Goal: Transaction & Acquisition: Book appointment/travel/reservation

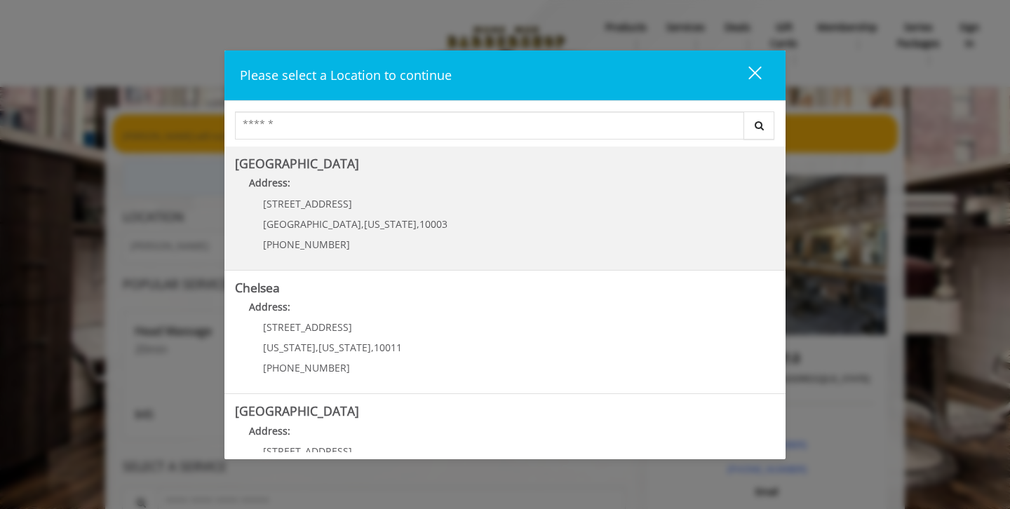
click at [420, 222] on span "10003" at bounding box center [434, 223] width 28 height 13
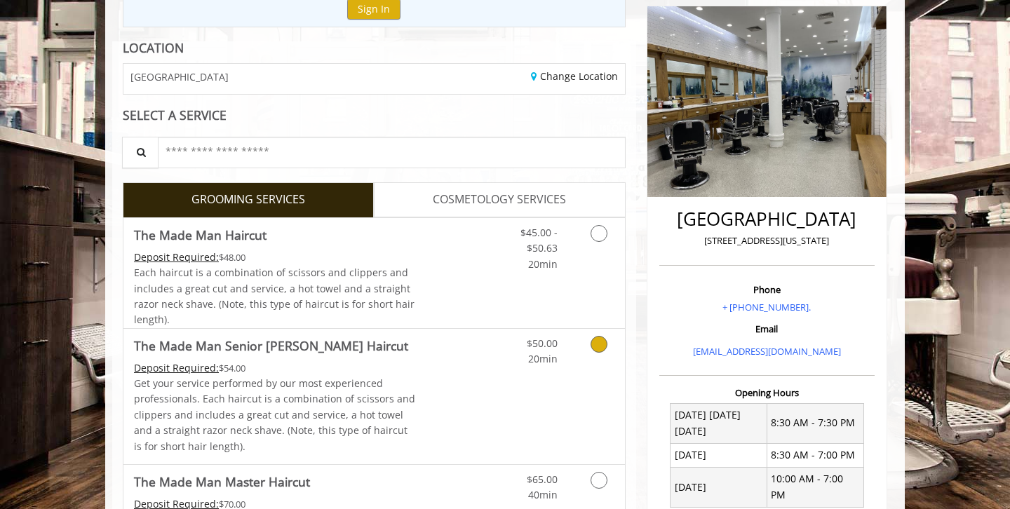
scroll to position [181, 0]
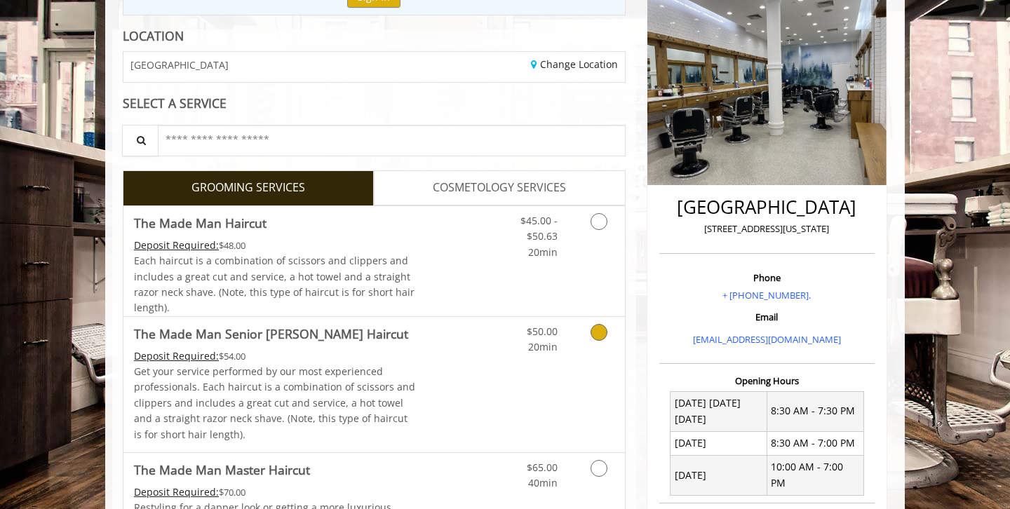
click at [353, 341] on span "The Made Man Senior [PERSON_NAME] Haircut" at bounding box center [275, 334] width 282 height 20
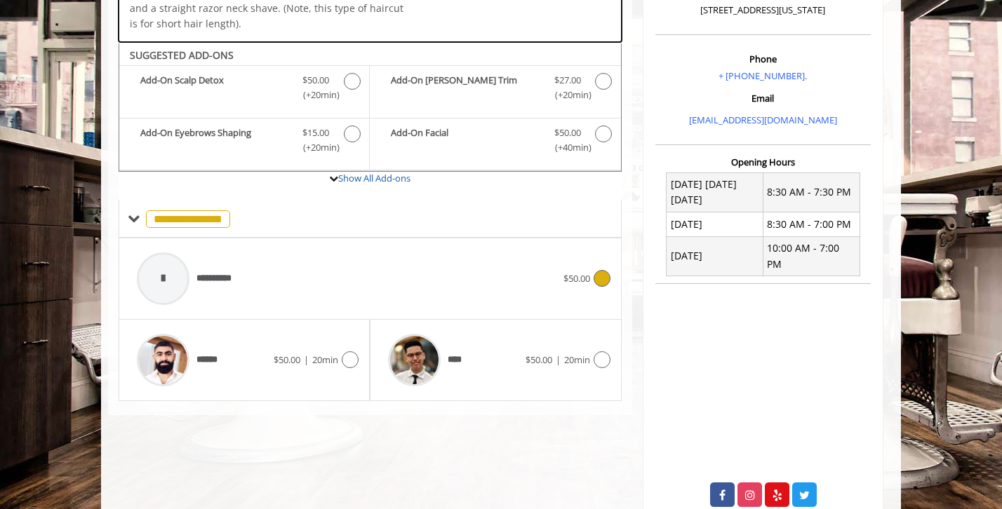
scroll to position [424, 0]
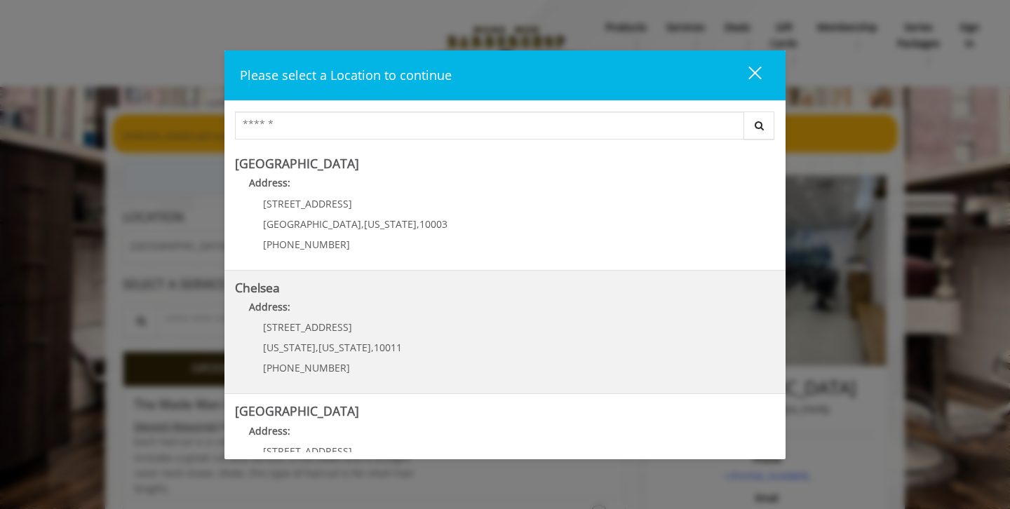
click at [481, 324] on link "Chelsea Address: 169/170 W 23rd St New York , New York , 10011 (917) 639-3902" at bounding box center [505, 332] width 540 height 102
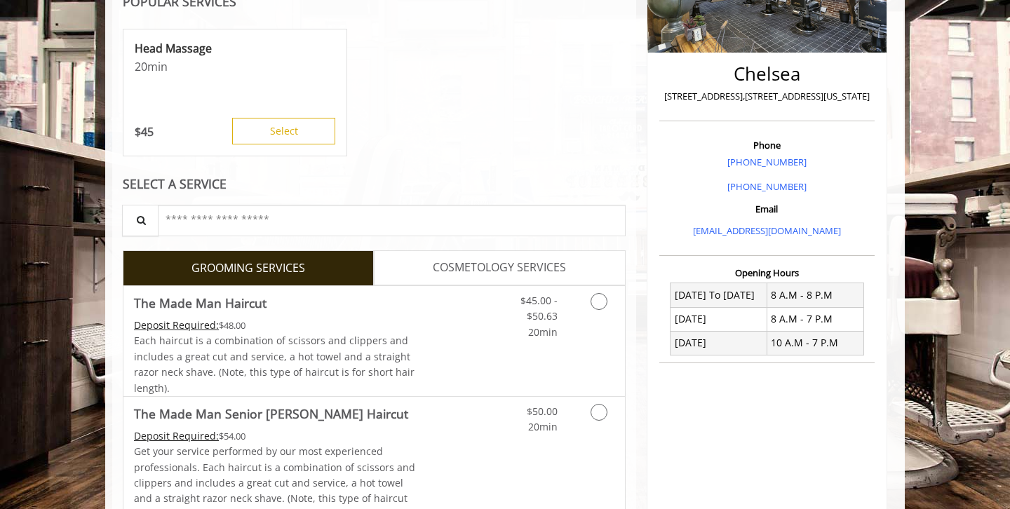
scroll to position [358, 0]
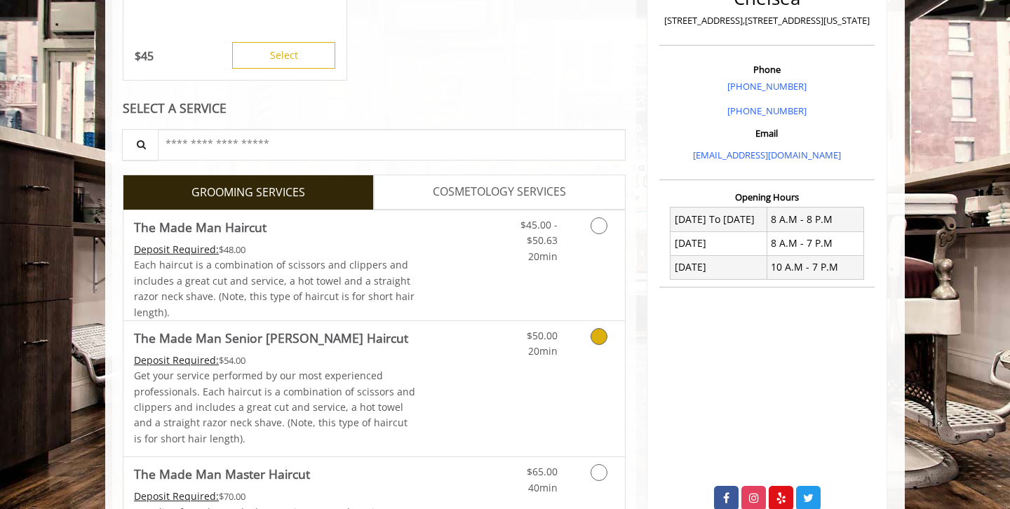
click at [287, 342] on Haircut "The Made Man Senior [PERSON_NAME] Haircut" at bounding box center [271, 338] width 274 height 20
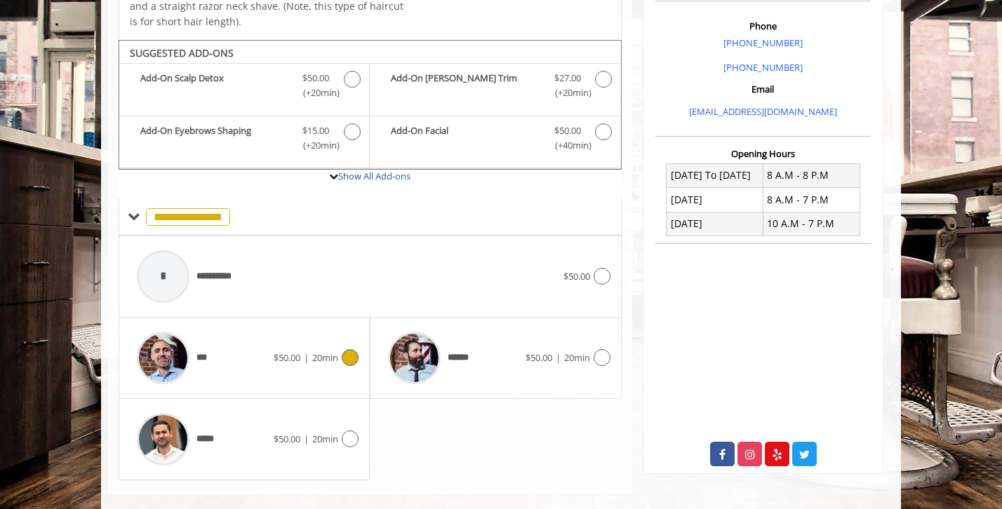
scroll to position [422, 0]
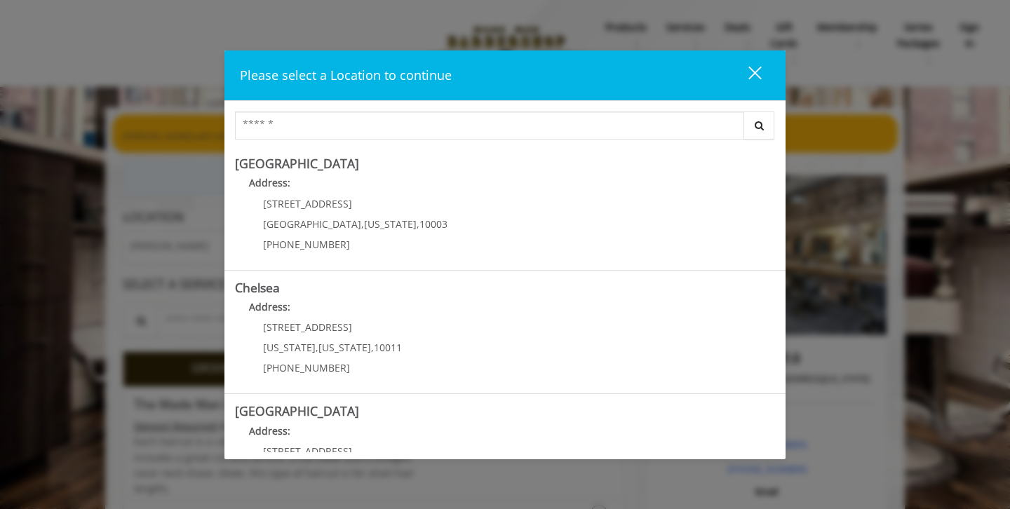
click at [751, 73] on div "close" at bounding box center [746, 75] width 28 height 21
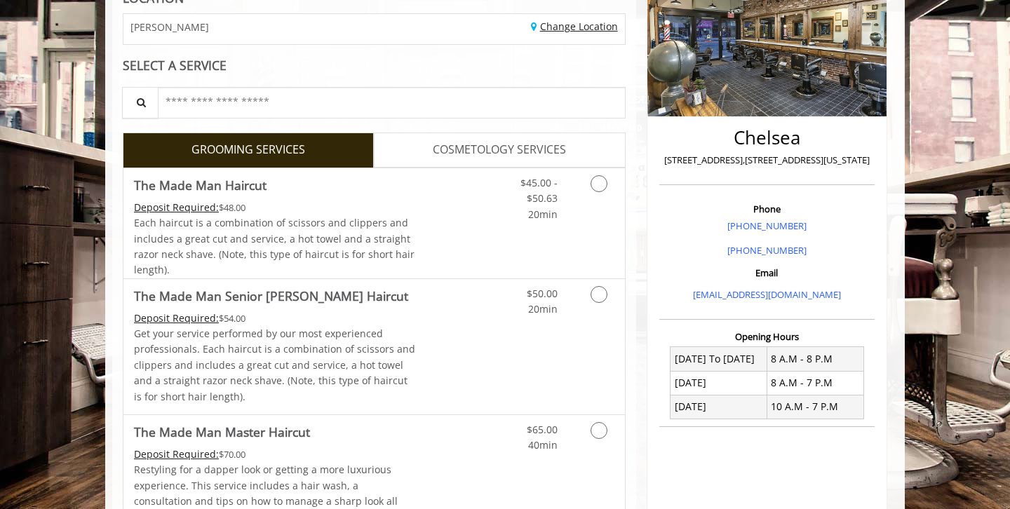
scroll to position [220, 0]
click at [291, 26] on div "CHELSEA" at bounding box center [243, 28] width 261 height 30
click at [290, 29] on div "CHELSEA" at bounding box center [243, 28] width 261 height 30
click at [575, 25] on link "Change Location" at bounding box center [574, 25] width 87 height 13
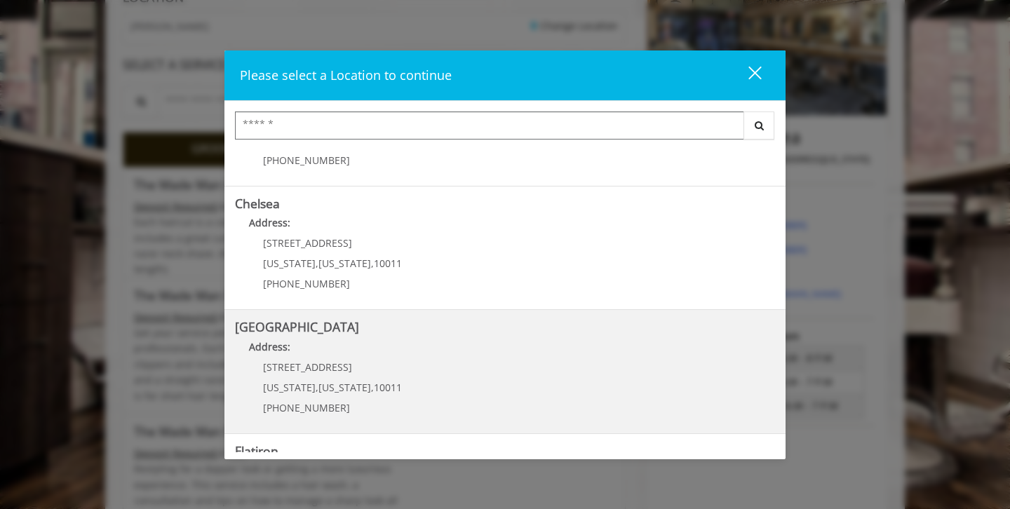
scroll to position [83, 0]
click at [510, 375] on Street "Chelsea 15th Street Address: 267 W 15th St New York , New York , 10011 (646) 85…" at bounding box center [505, 373] width 540 height 102
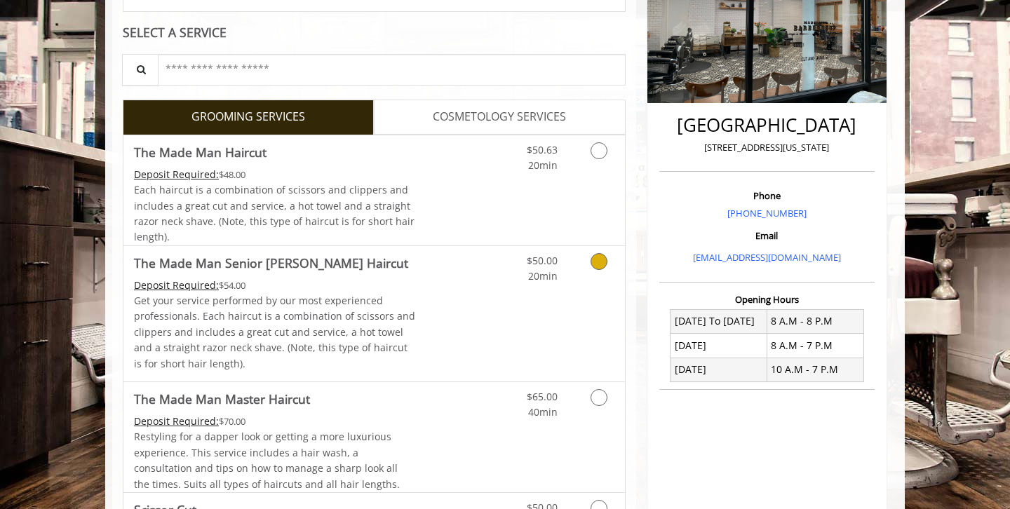
scroll to position [254, 0]
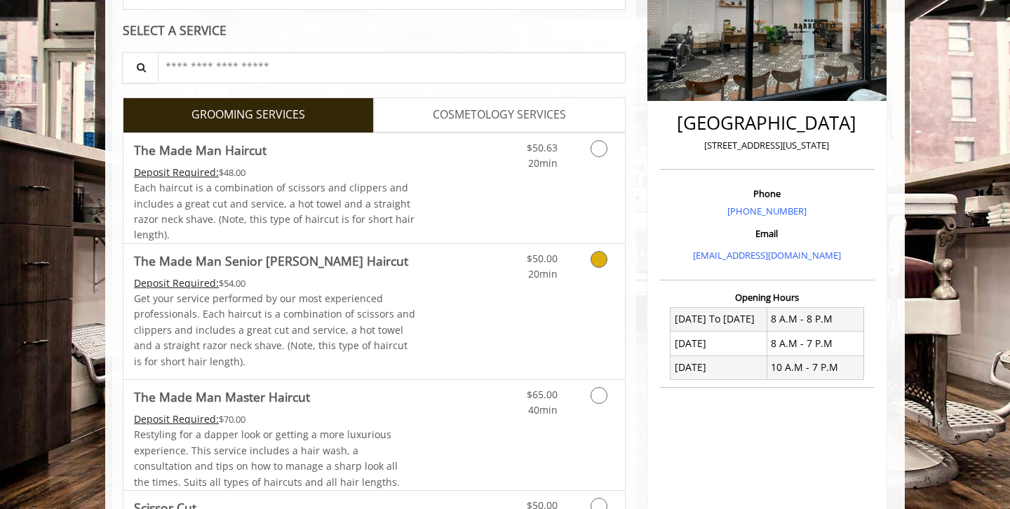
click at [306, 274] on link "The Made Man Senior Barber Haircut Deposit Required: $54.00 Get your service pe…" at bounding box center [275, 311] width 282 height 135
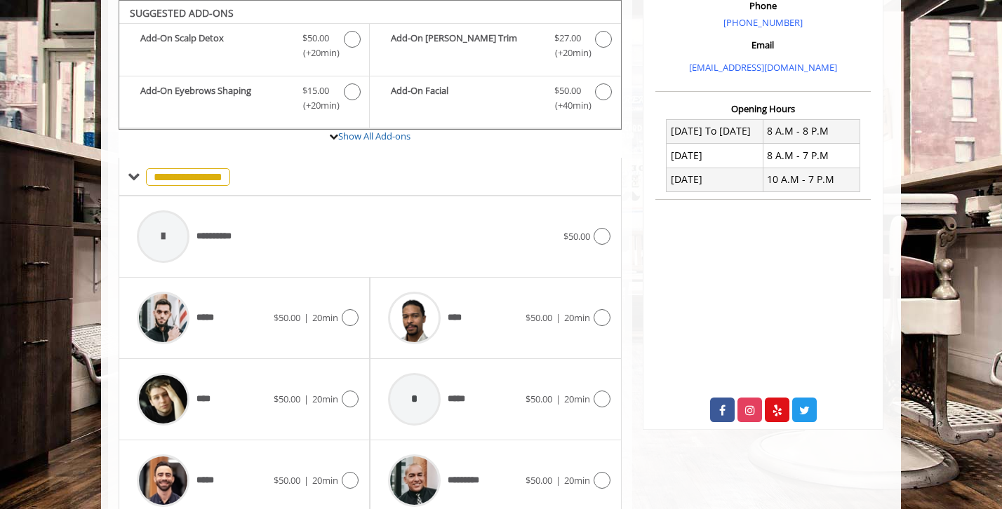
scroll to position [503, 0]
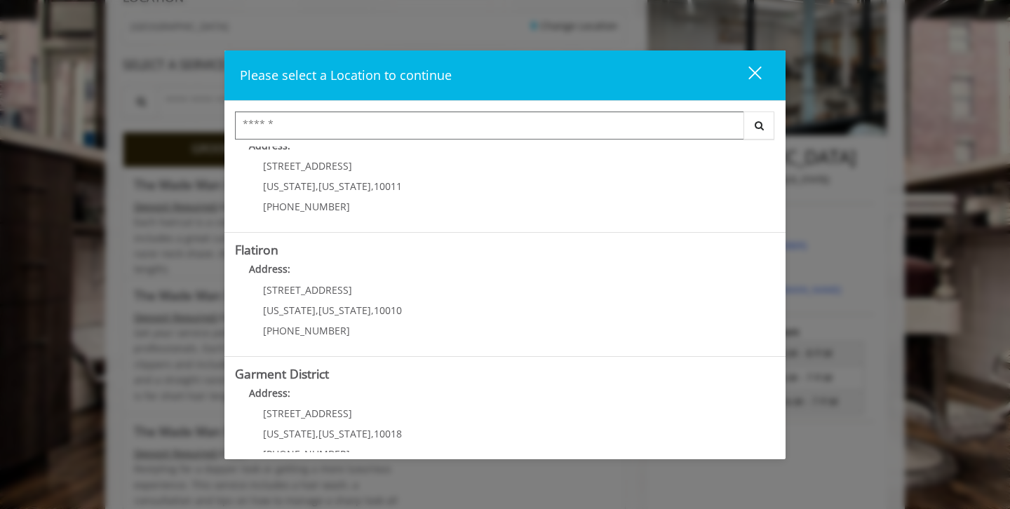
scroll to position [314, 0]
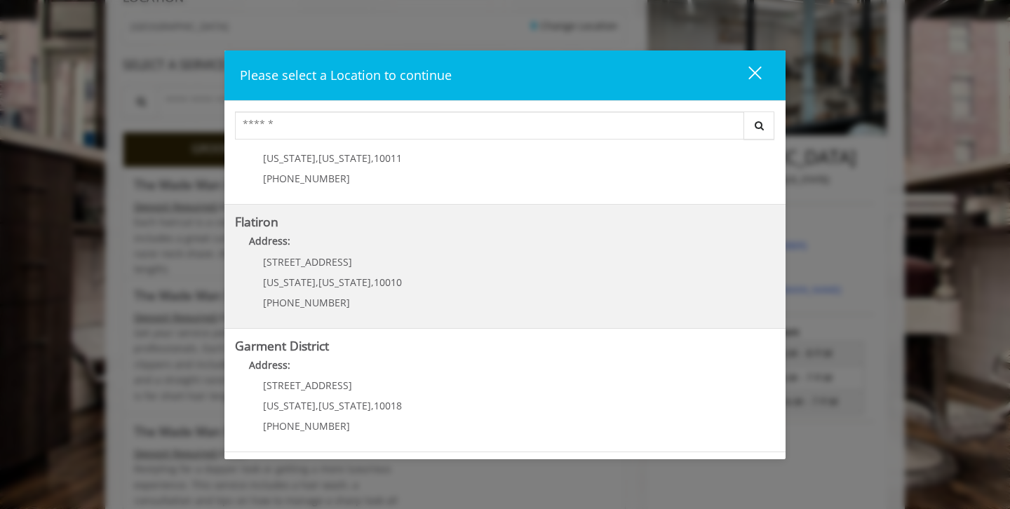
click at [316, 278] on span "," at bounding box center [317, 282] width 3 height 13
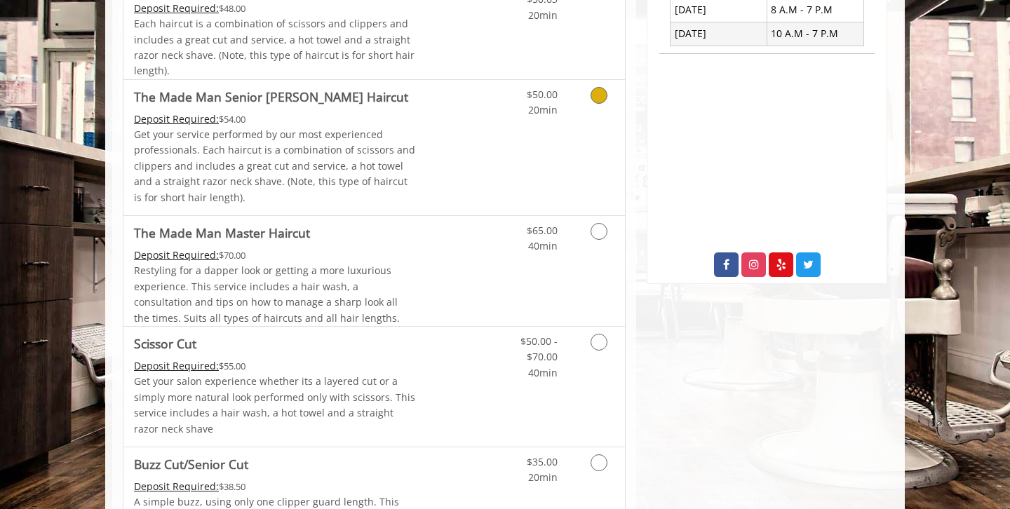
scroll to position [422, 0]
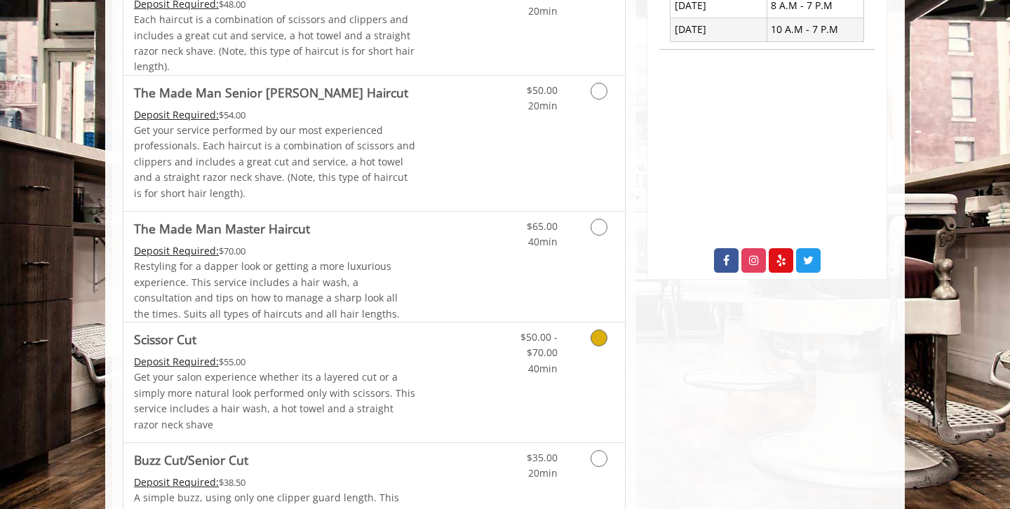
click at [583, 363] on link "Grooming services" at bounding box center [597, 350] width 36 height 54
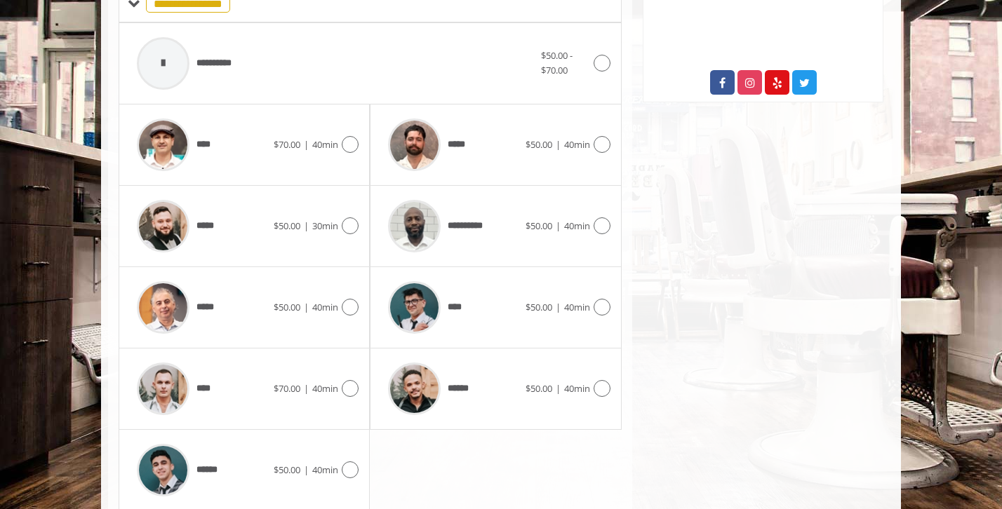
scroll to position [650, 0]
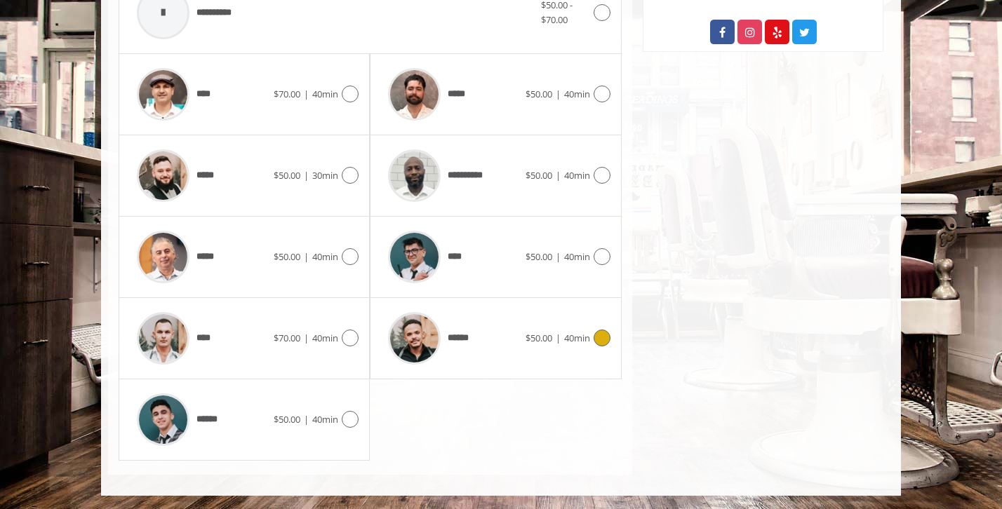
click at [601, 351] on div "****** $50.00 | 40min" at bounding box center [495, 338] width 229 height 67
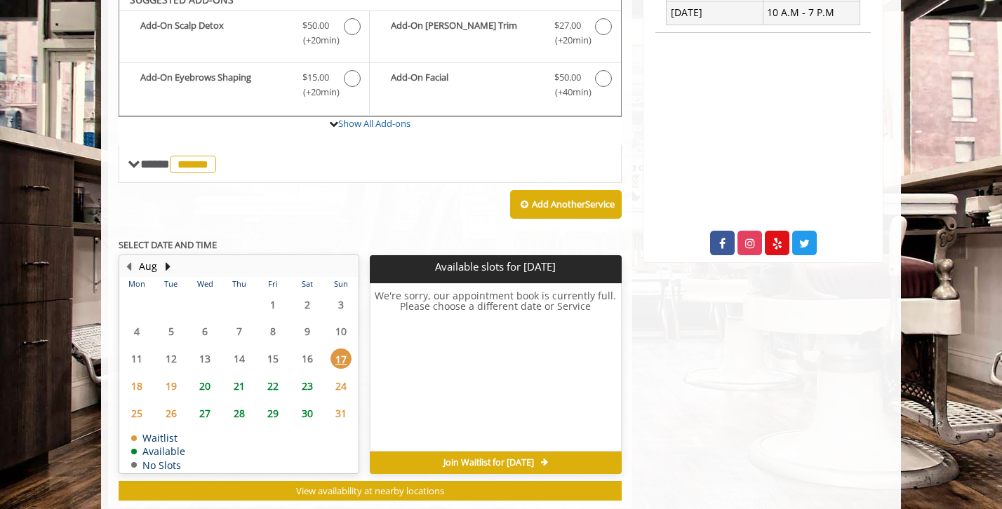
scroll to position [427, 0]
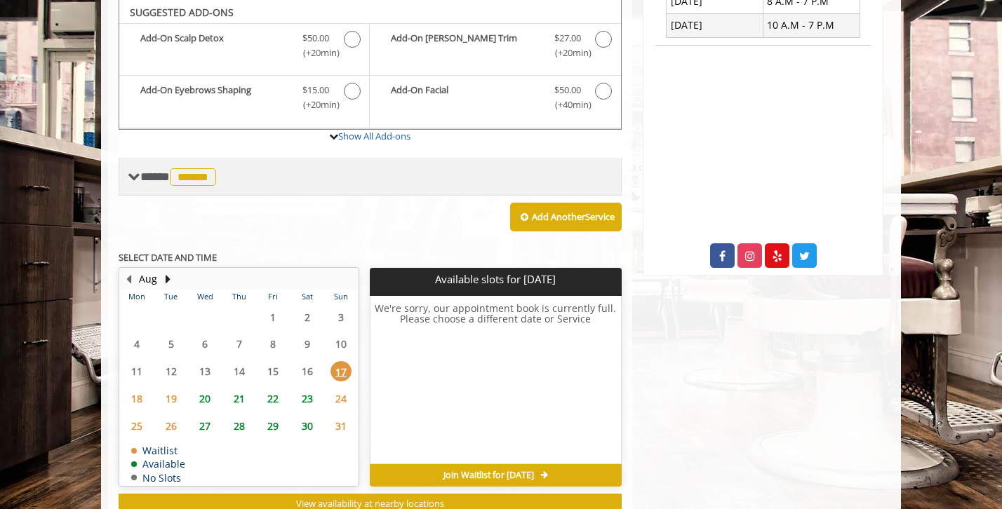
click at [133, 170] on span at bounding box center [134, 176] width 13 height 13
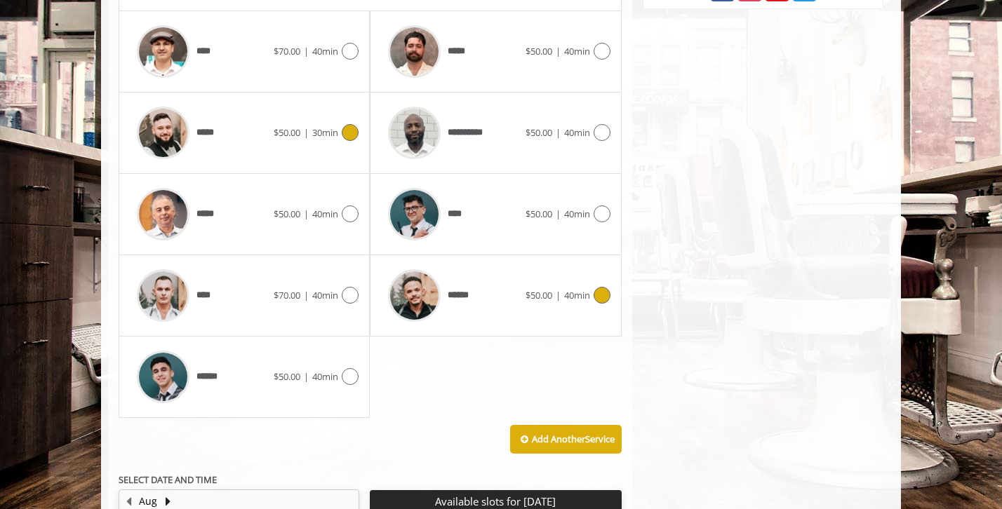
scroll to position [695, 0]
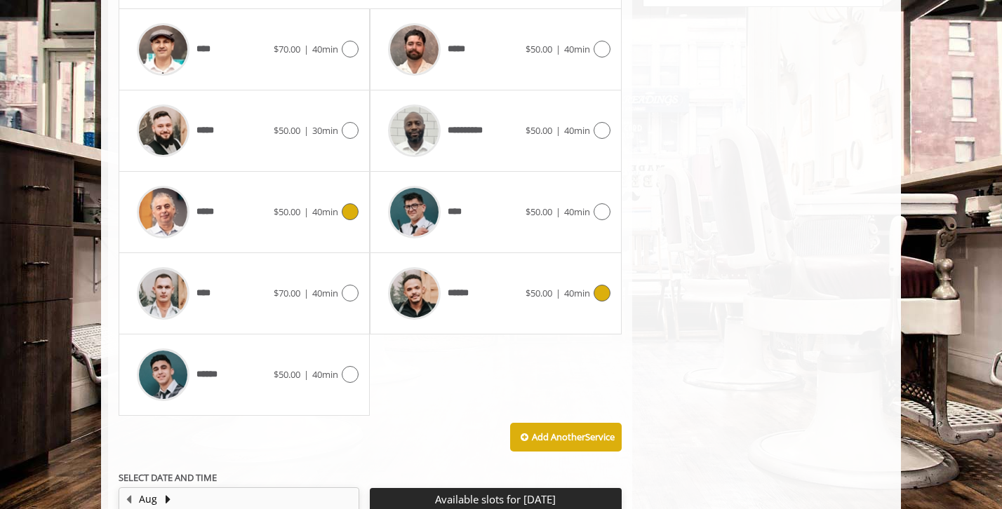
click at [344, 225] on div "***** $50.00 | 40min" at bounding box center [244, 212] width 229 height 67
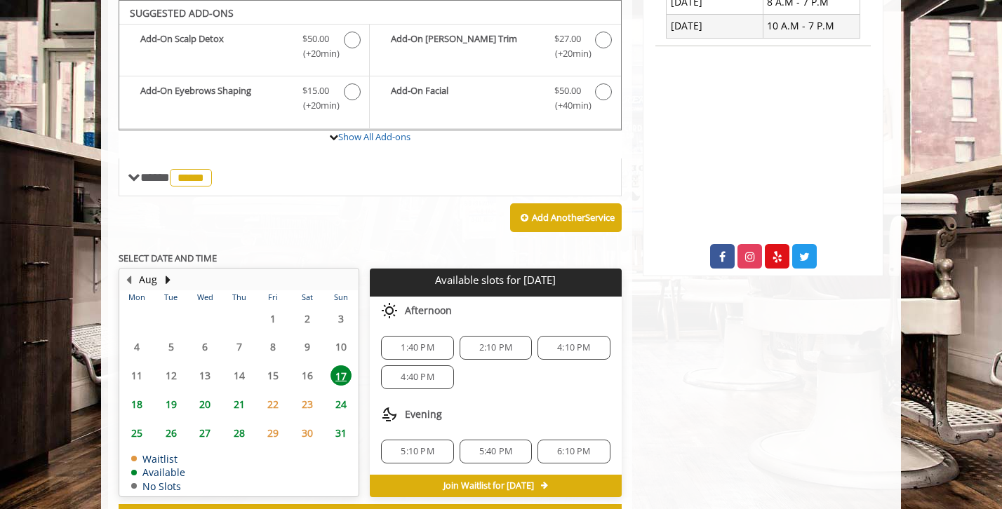
scroll to position [427, 0]
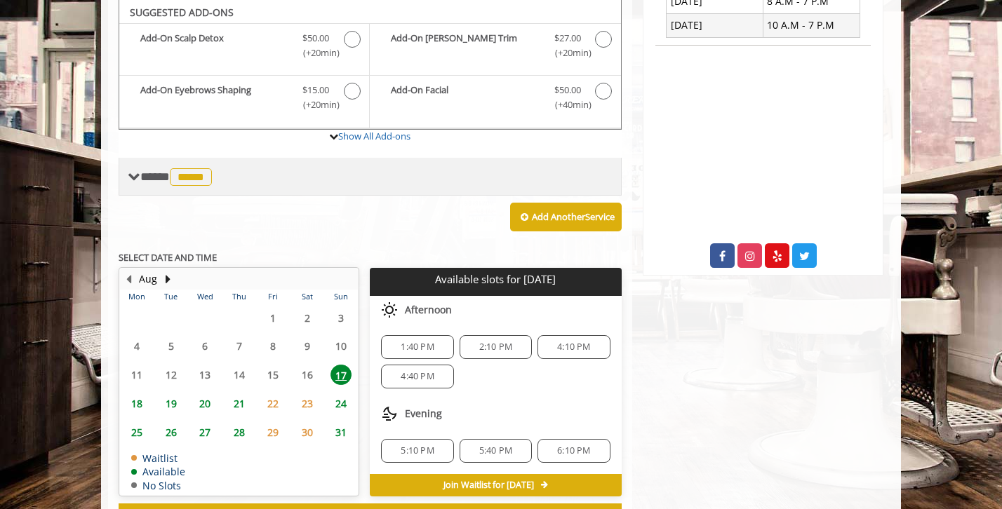
click at [149, 180] on span "**** ***** ********" at bounding box center [177, 176] width 75 height 13
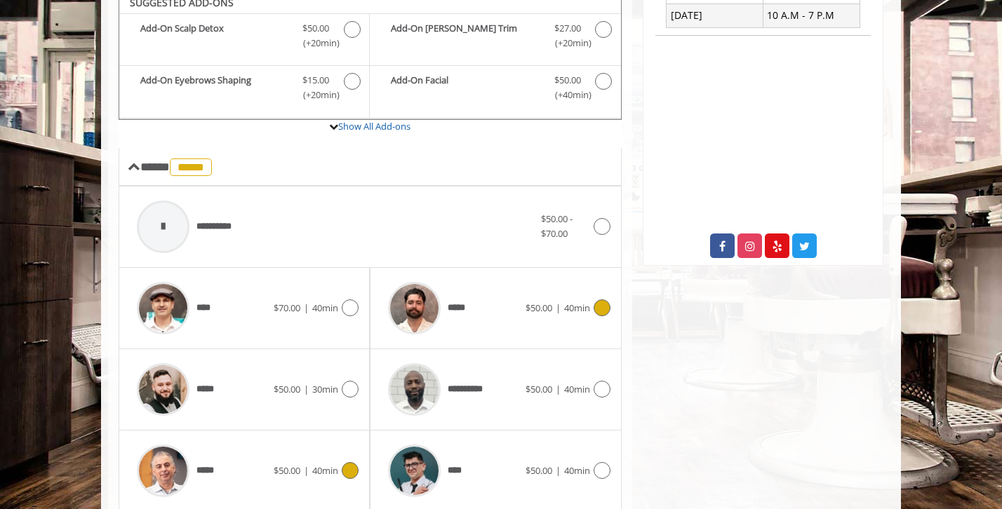
click at [523, 325] on div "***** $50.00 | 40min" at bounding box center [495, 308] width 229 height 67
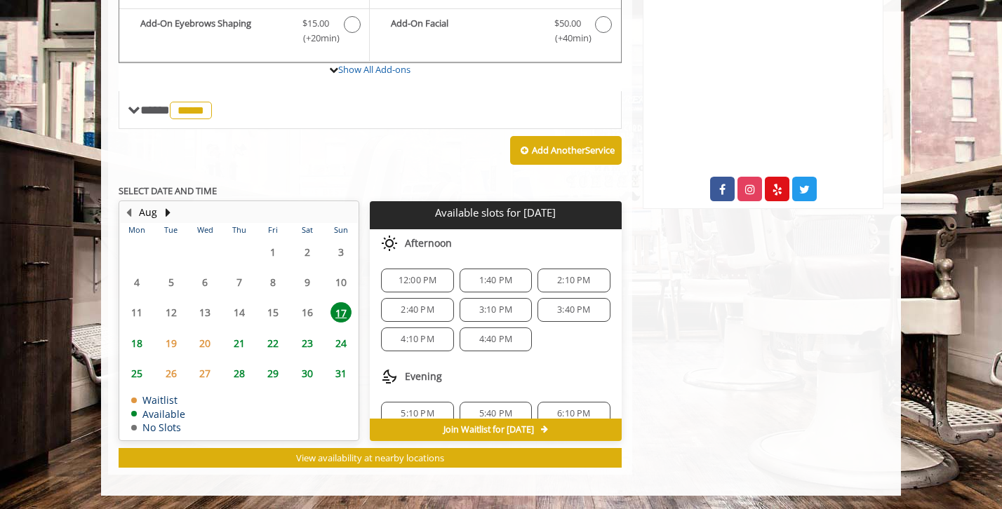
scroll to position [0, 0]
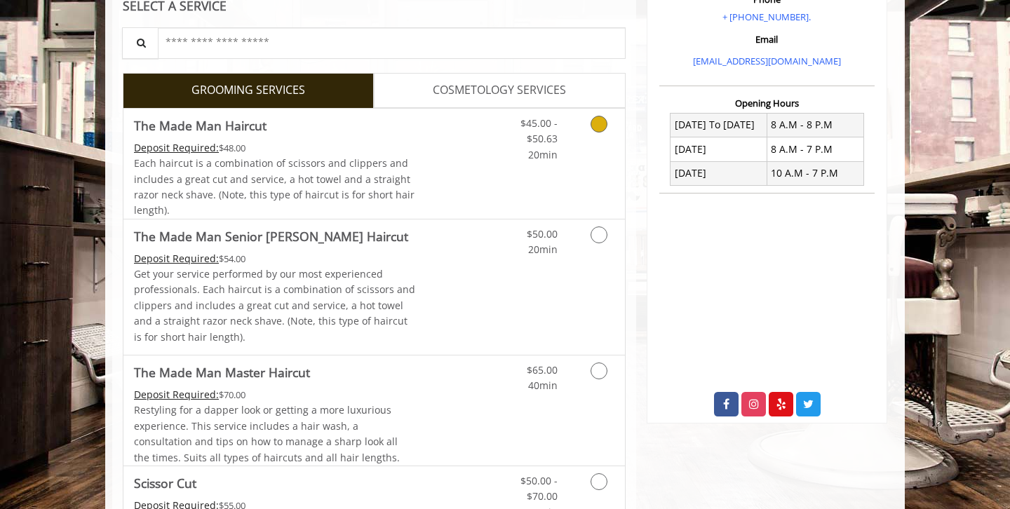
scroll to position [276, 0]
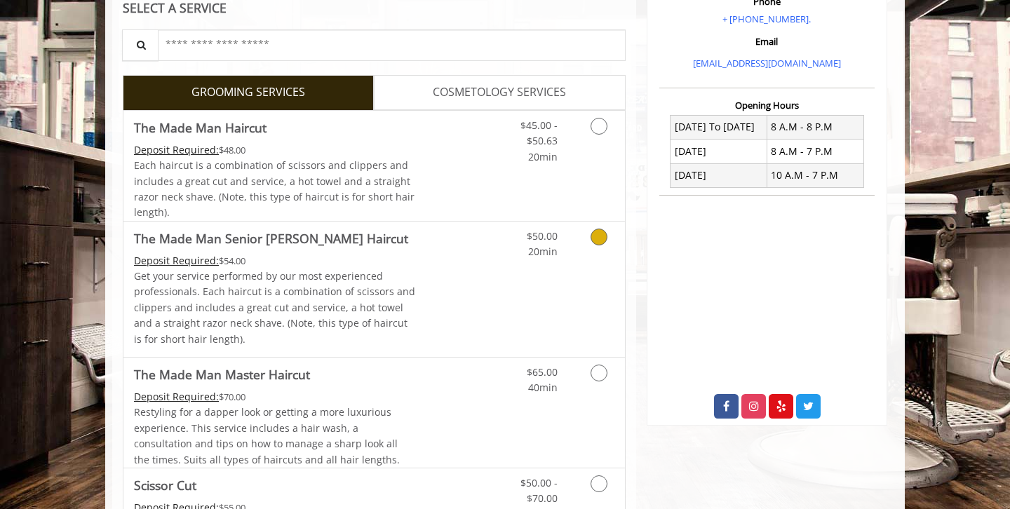
click at [541, 307] on div "$50.00 20min" at bounding box center [562, 289] width 126 height 135
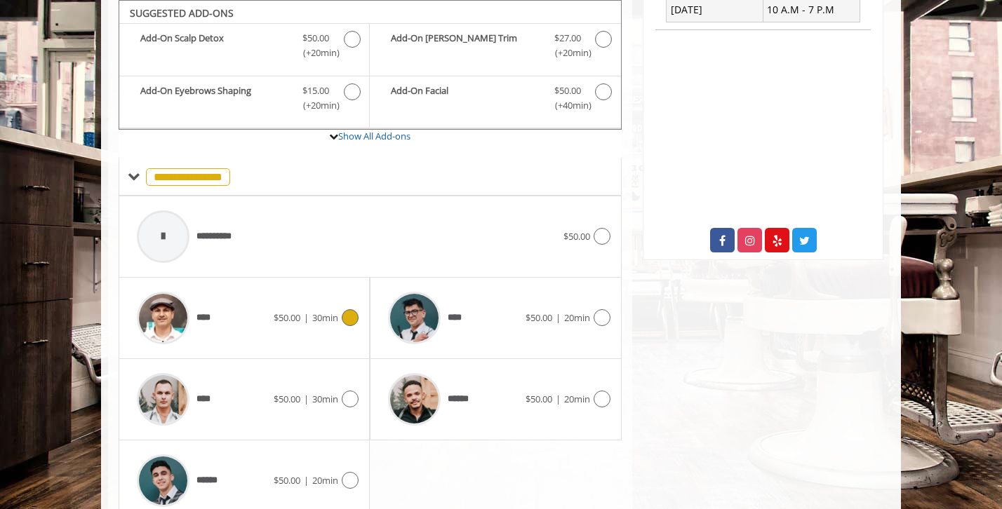
scroll to position [503, 0]
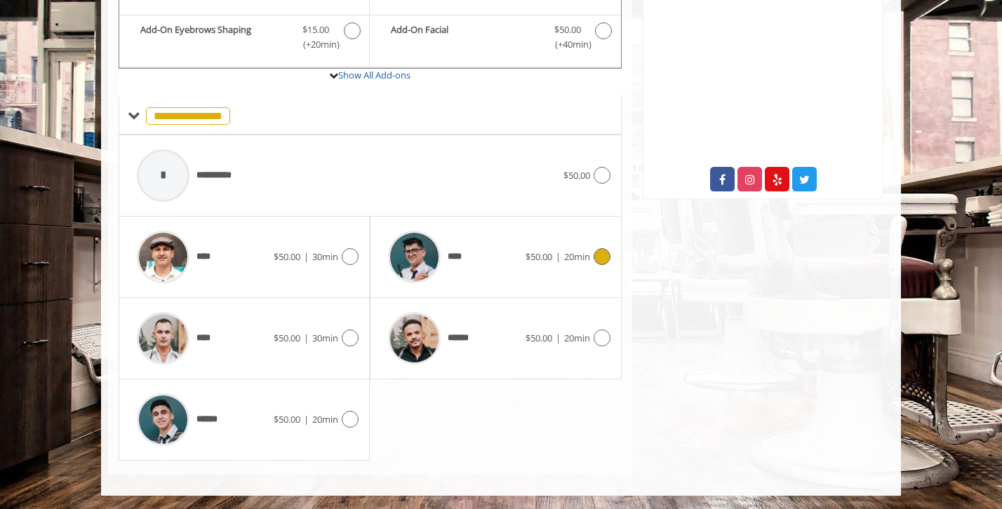
click at [596, 271] on div "**** $50.00 | 20min" at bounding box center [495, 257] width 229 height 67
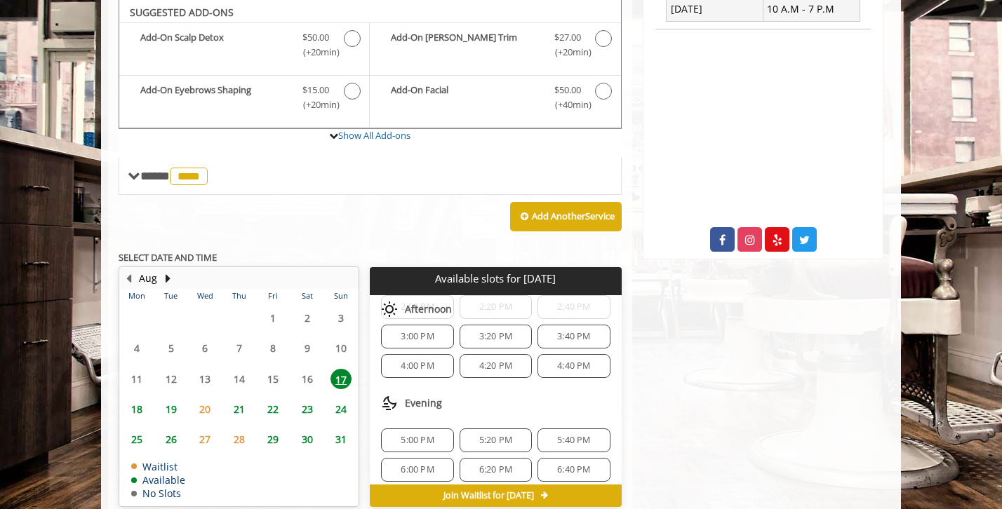
scroll to position [142, 0]
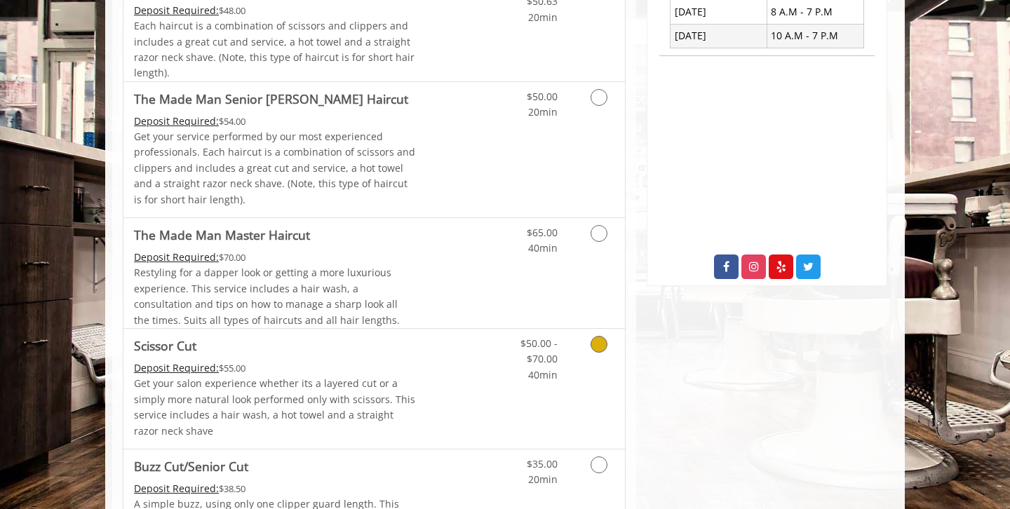
scroll to position [359, 0]
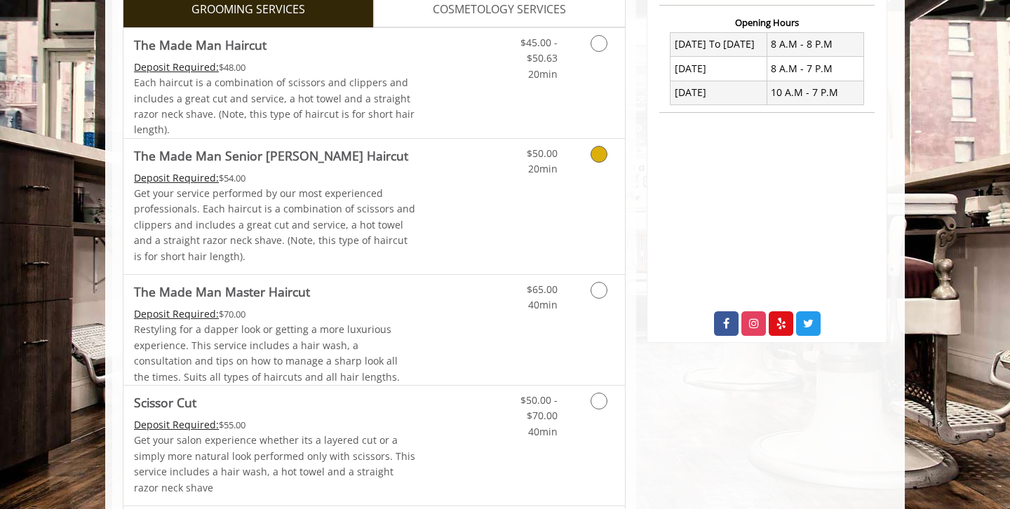
click at [614, 175] on link "Grooming services" at bounding box center [597, 158] width 36 height 39
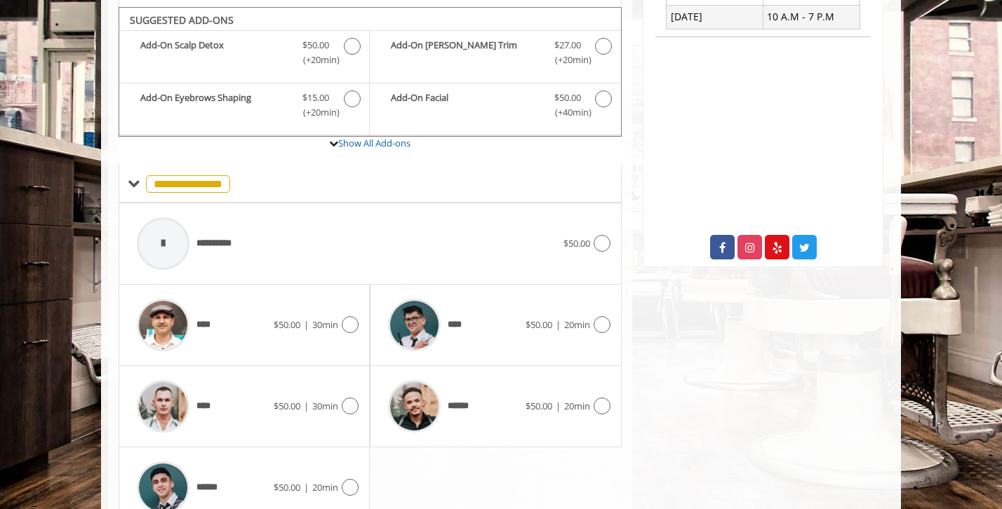
scroll to position [442, 0]
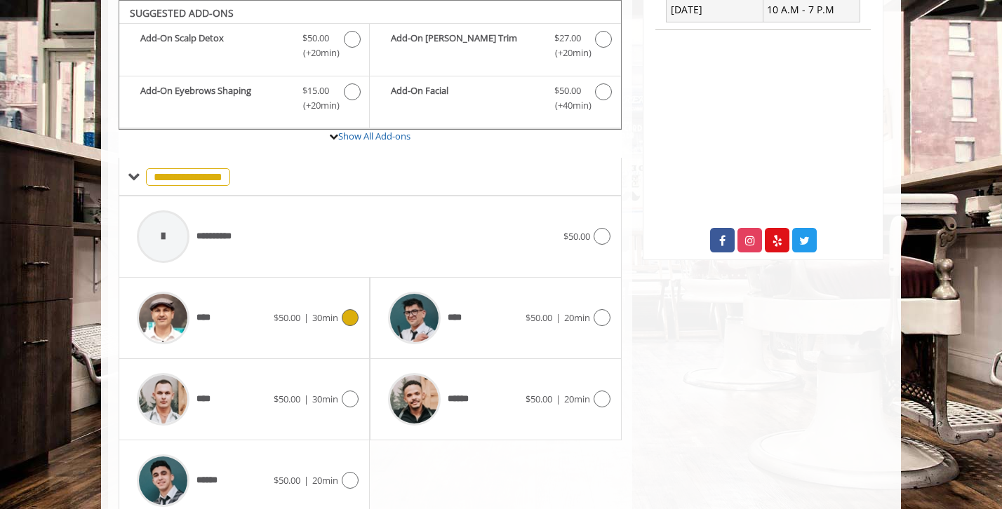
click at [233, 317] on div "****" at bounding box center [202, 318] width 144 height 67
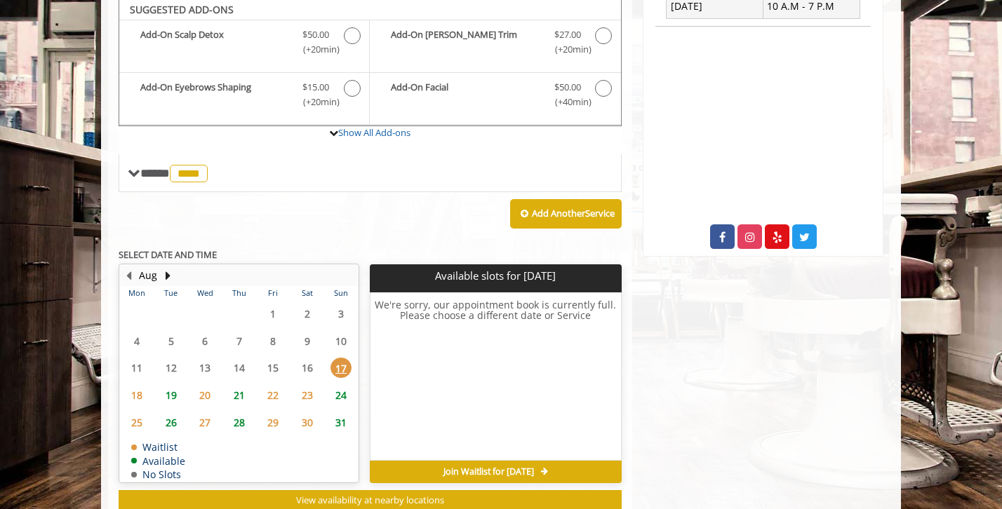
scroll to position [443, 0]
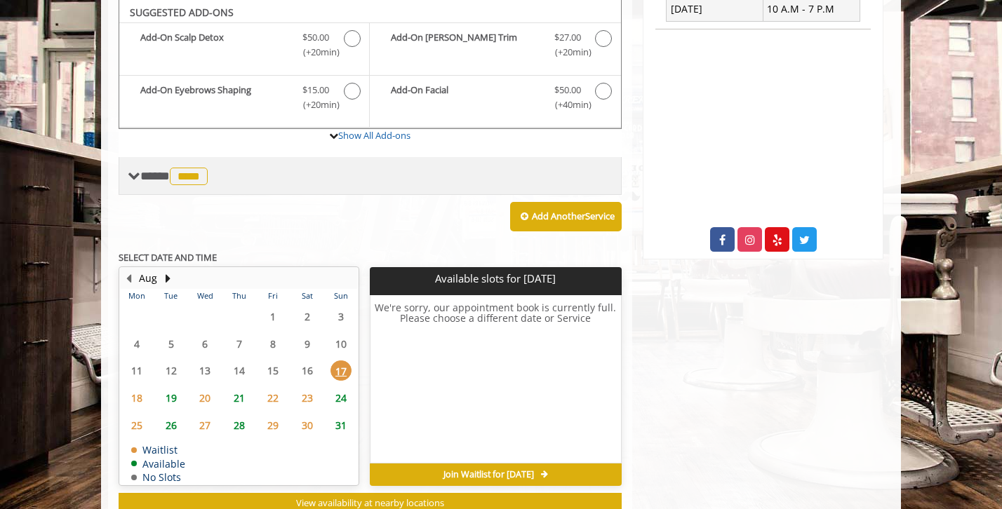
click at [154, 172] on span "**** **** ********" at bounding box center [175, 176] width 71 height 13
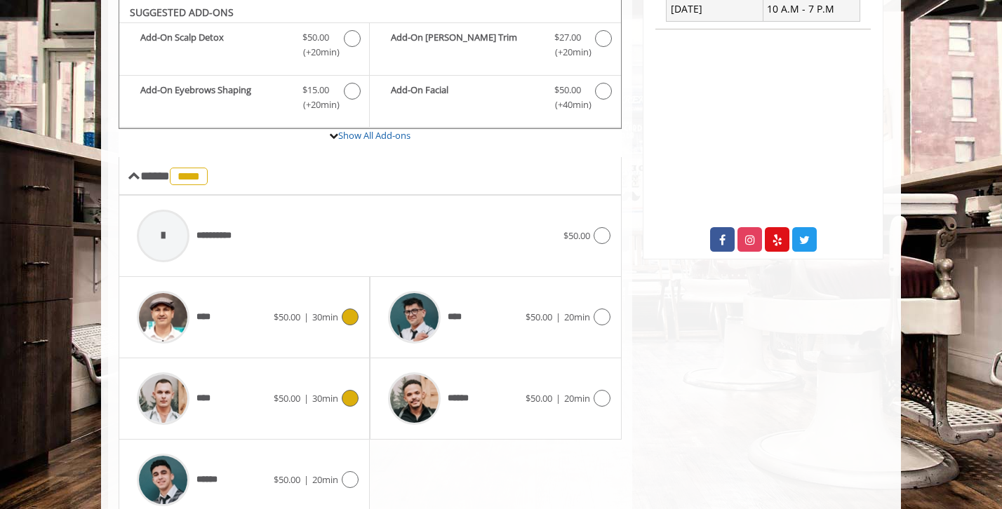
click at [344, 402] on icon at bounding box center [350, 398] width 17 height 17
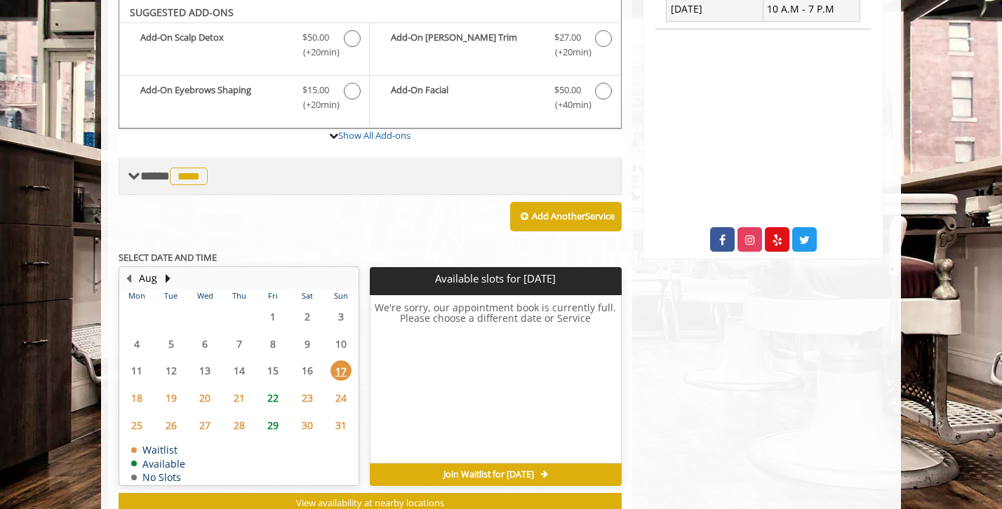
click at [151, 170] on span "**** **** ********" at bounding box center [175, 176] width 71 height 13
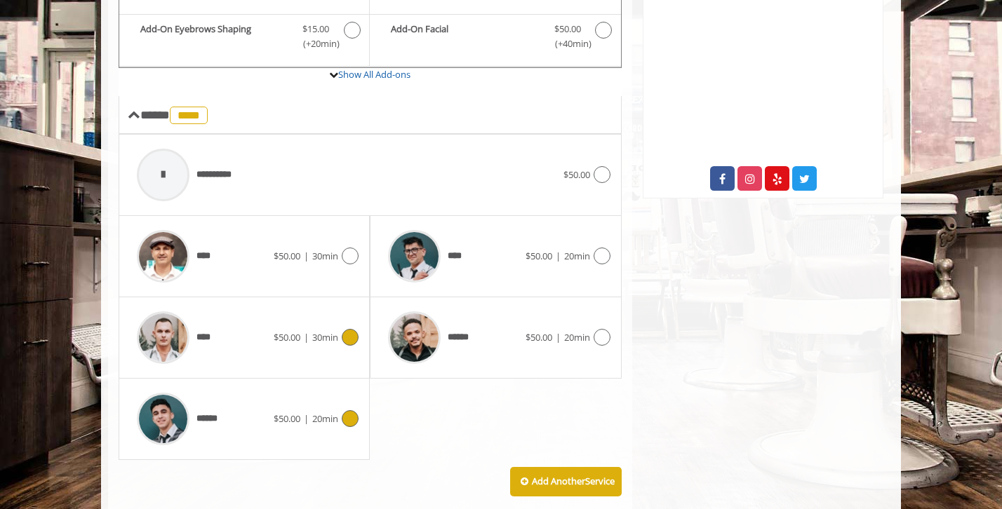
scroll to position [507, 0]
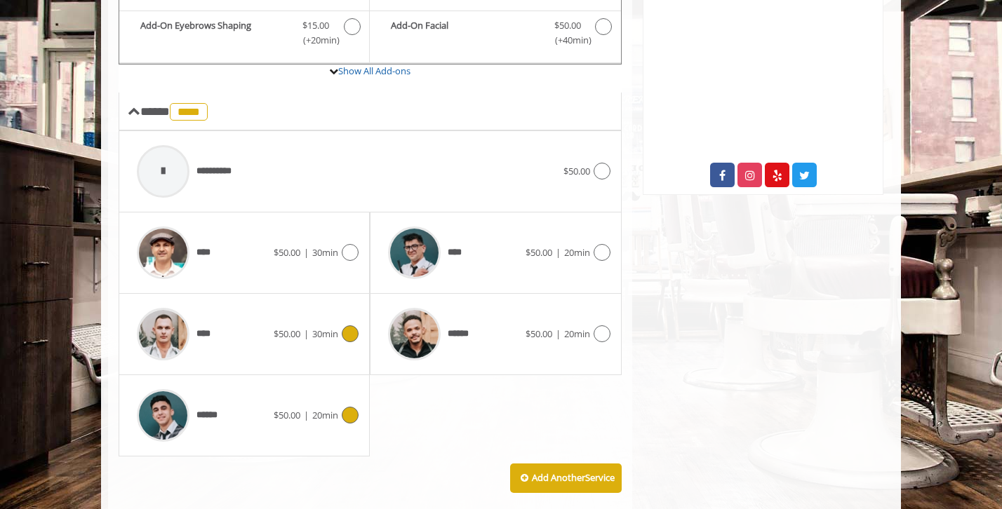
click at [263, 425] on div "******" at bounding box center [202, 415] width 144 height 67
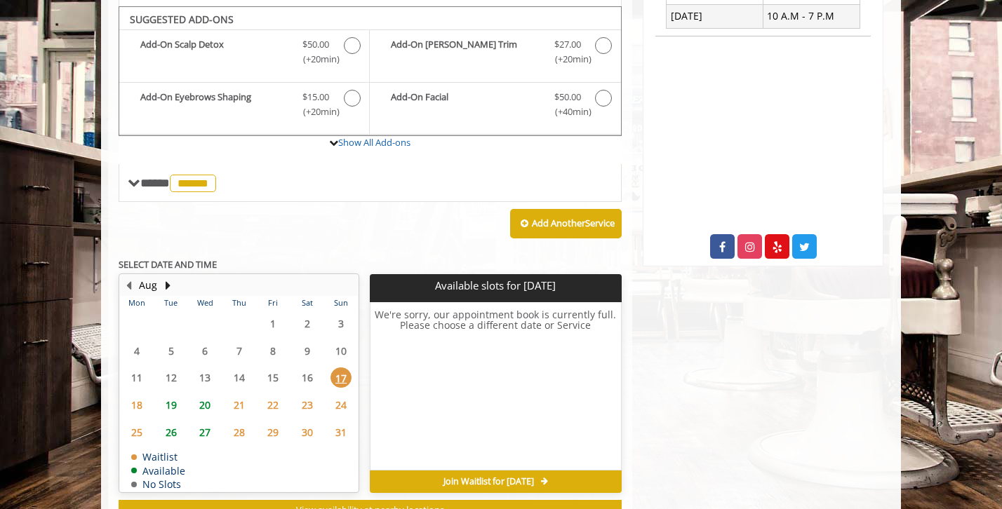
scroll to position [443, 0]
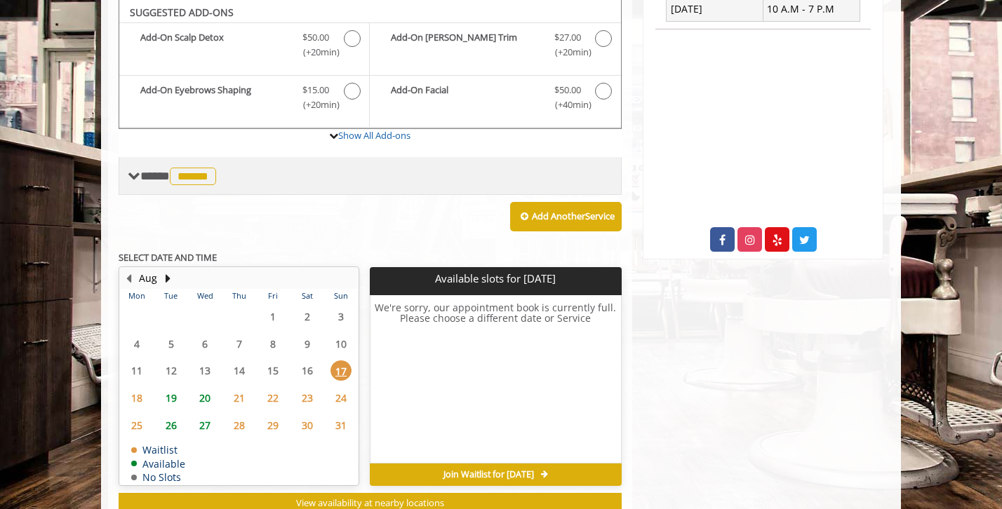
click at [204, 181] on span "******" at bounding box center [193, 177] width 46 height 18
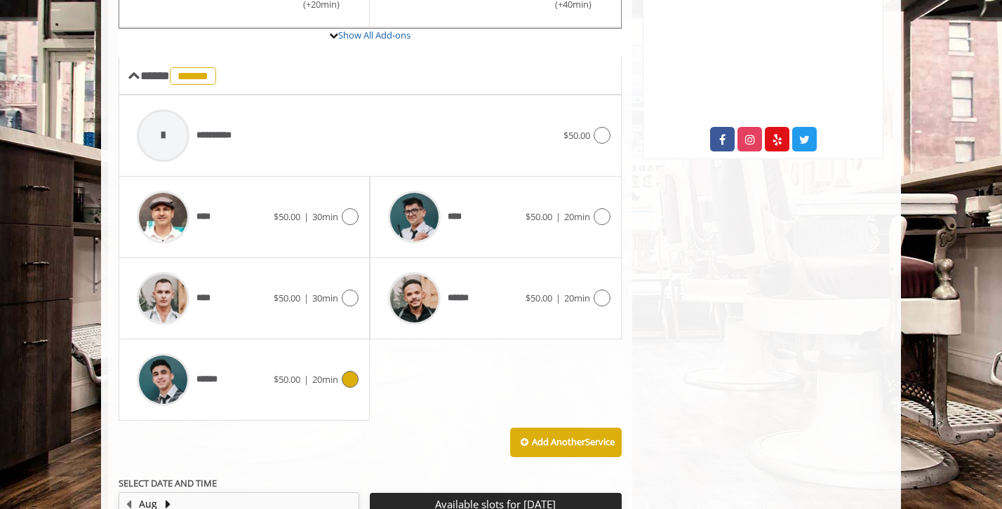
scroll to position [546, 0]
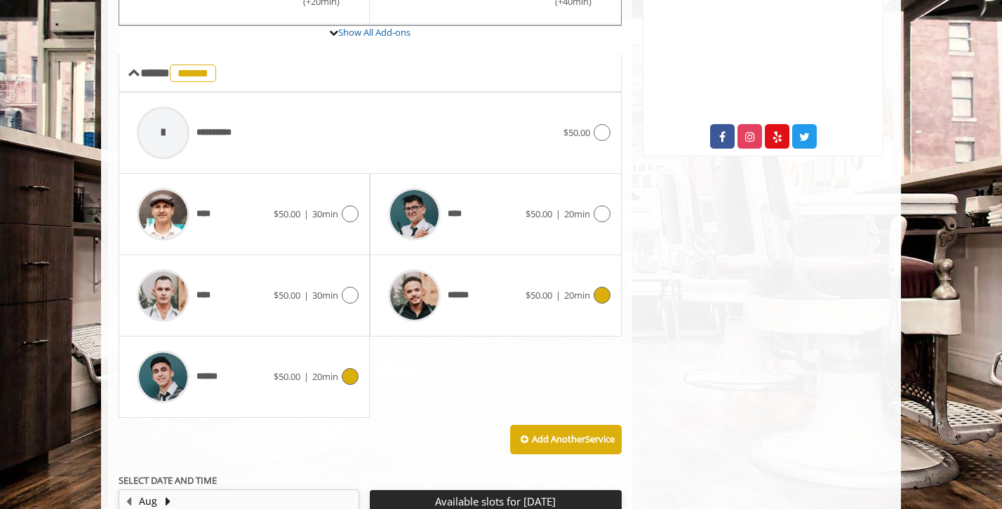
click at [595, 302] on div at bounding box center [600, 295] width 20 height 17
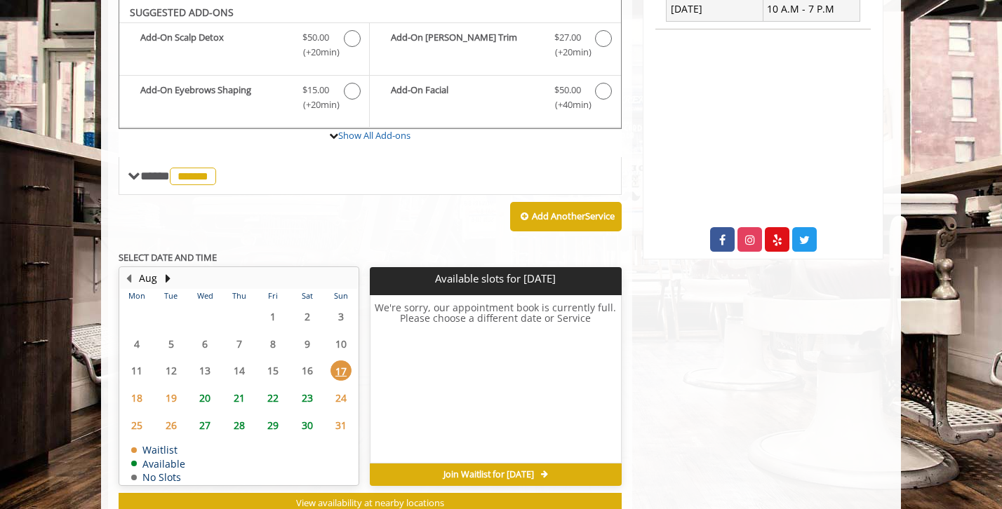
scroll to position [488, 0]
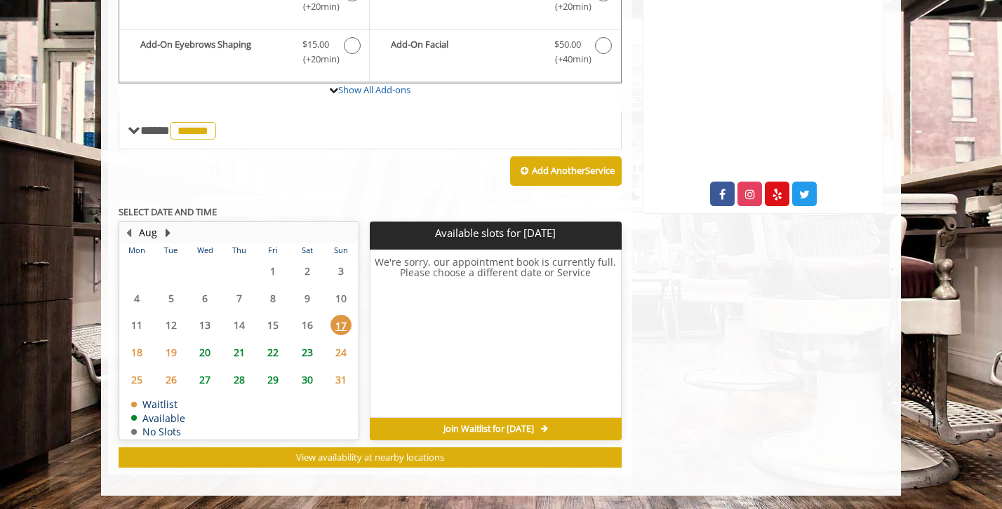
click at [166, 235] on button "Next Month" at bounding box center [167, 232] width 11 height 15
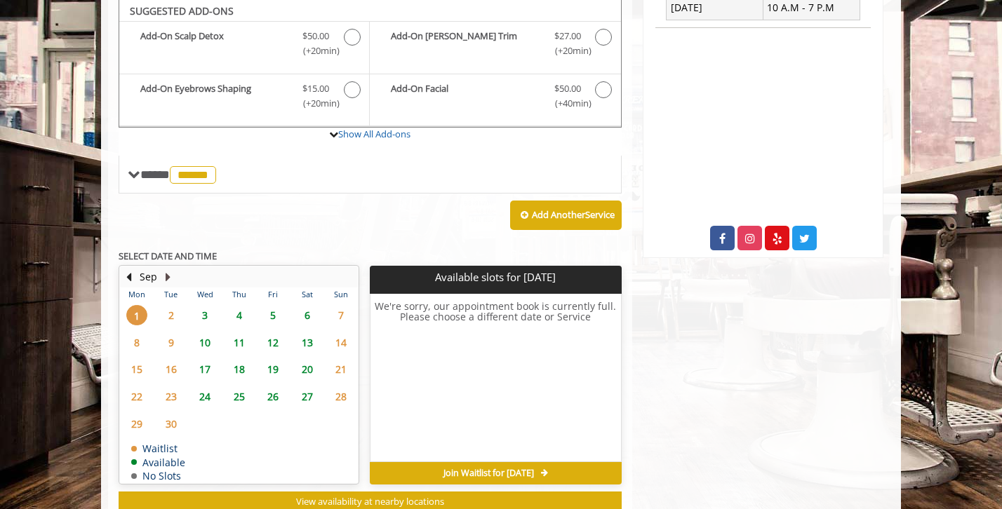
scroll to position [443, 0]
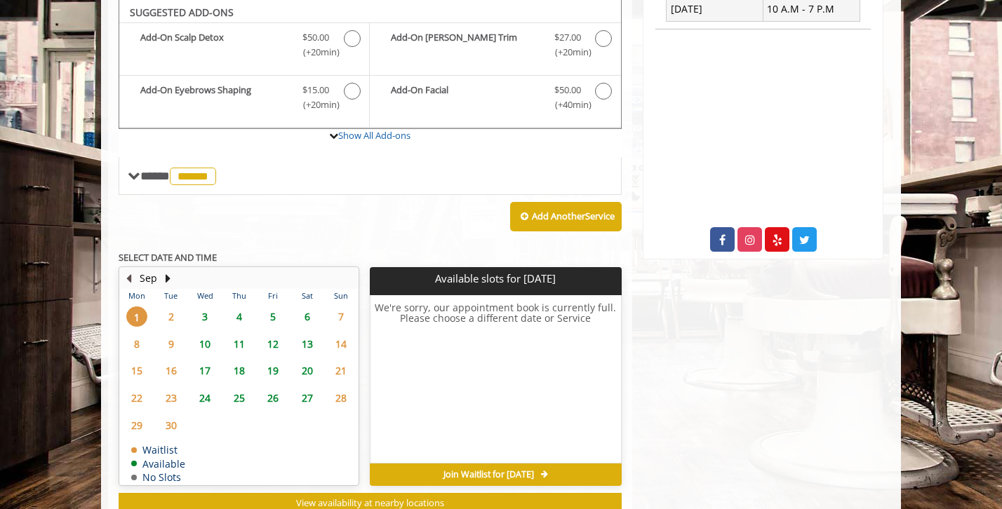
click at [127, 276] on button "Previous Month" at bounding box center [128, 278] width 11 height 15
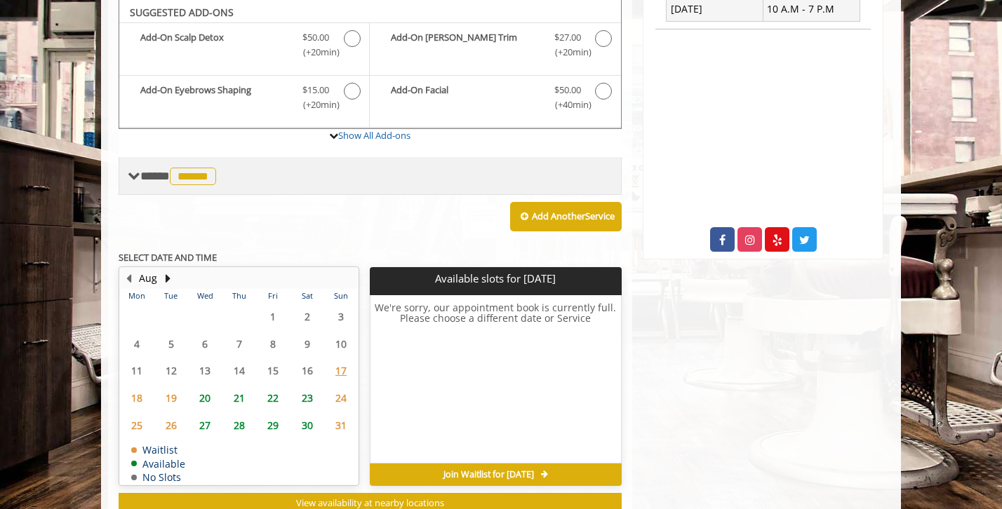
click at [141, 180] on span "**** ****** ********" at bounding box center [179, 176] width 79 height 13
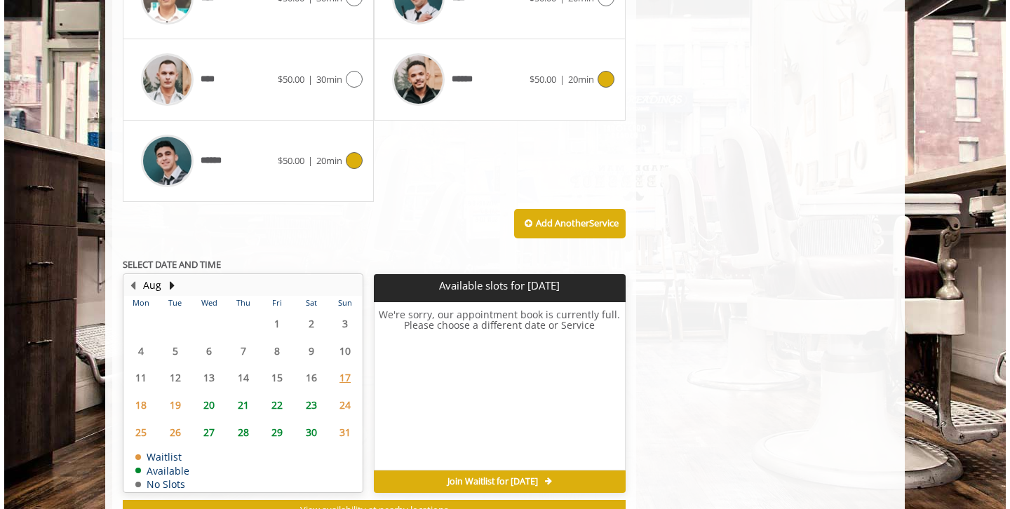
scroll to position [814, 0]
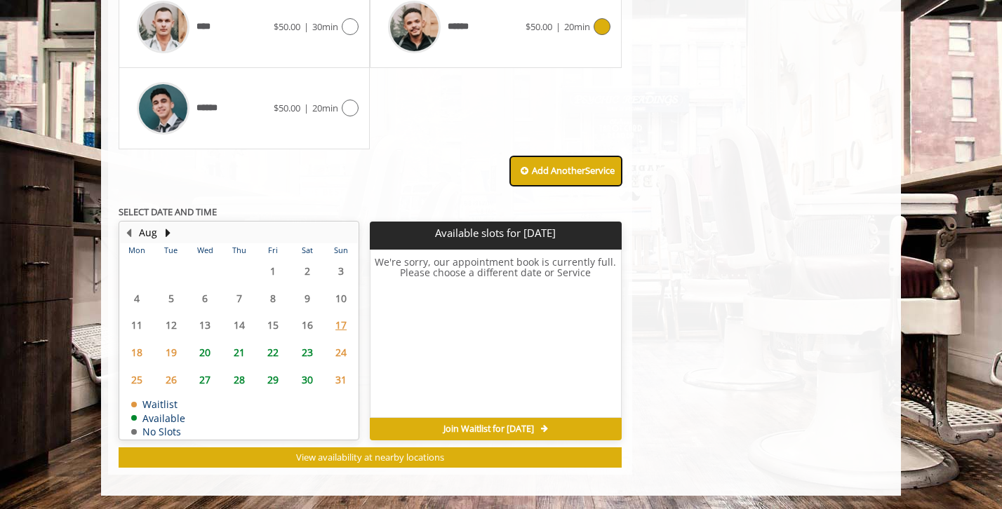
click at [525, 171] on button "Add Another Service" at bounding box center [566, 170] width 112 height 29
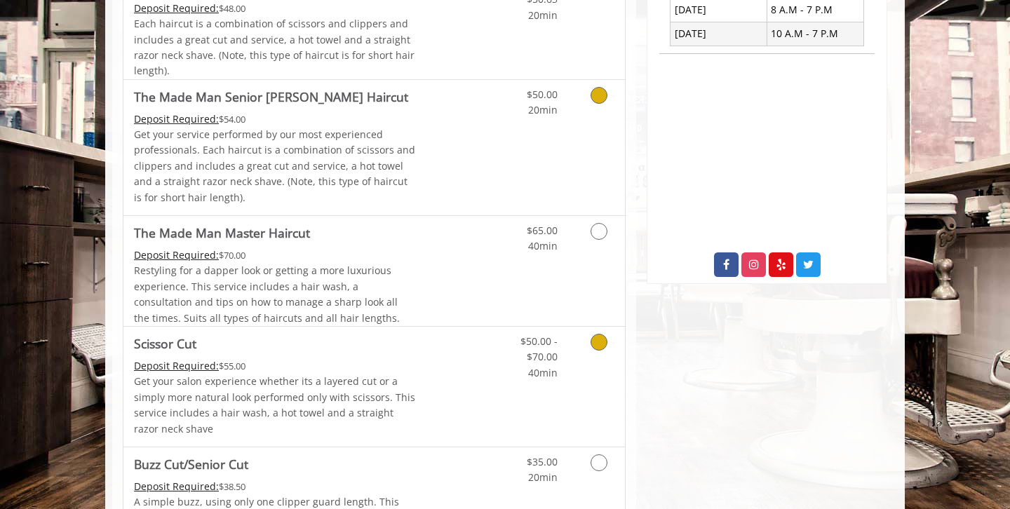
scroll to position [419, 0]
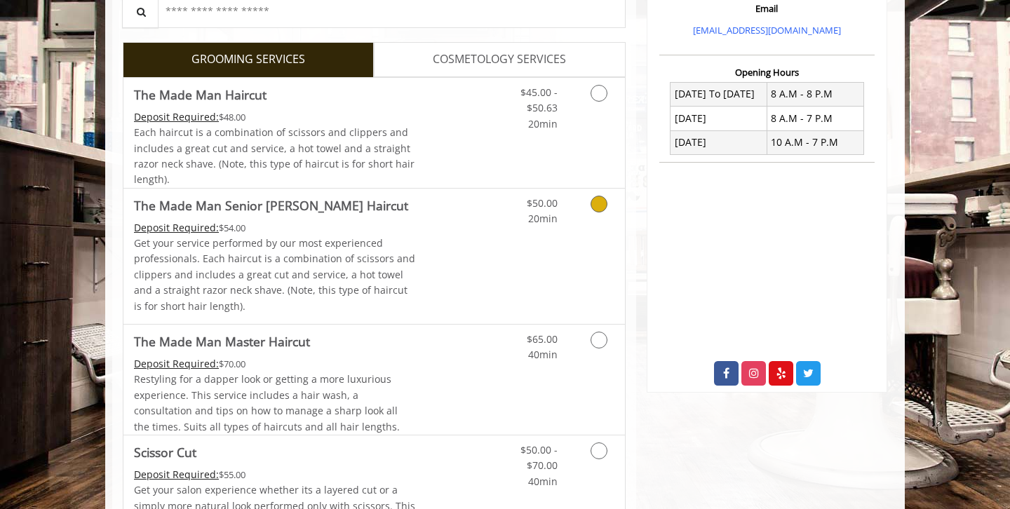
click at [603, 201] on icon "Grooming services" at bounding box center [599, 204] width 17 height 17
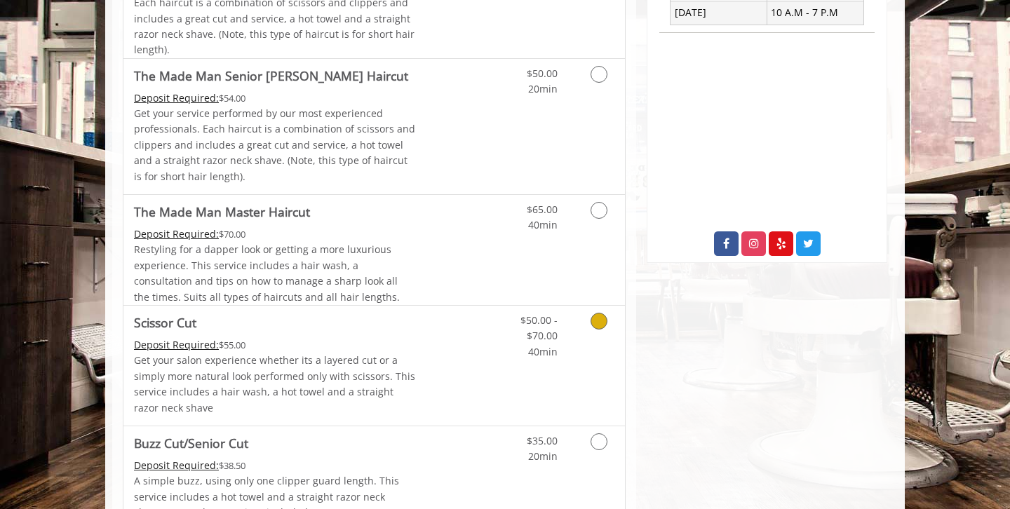
scroll to position [442, 0]
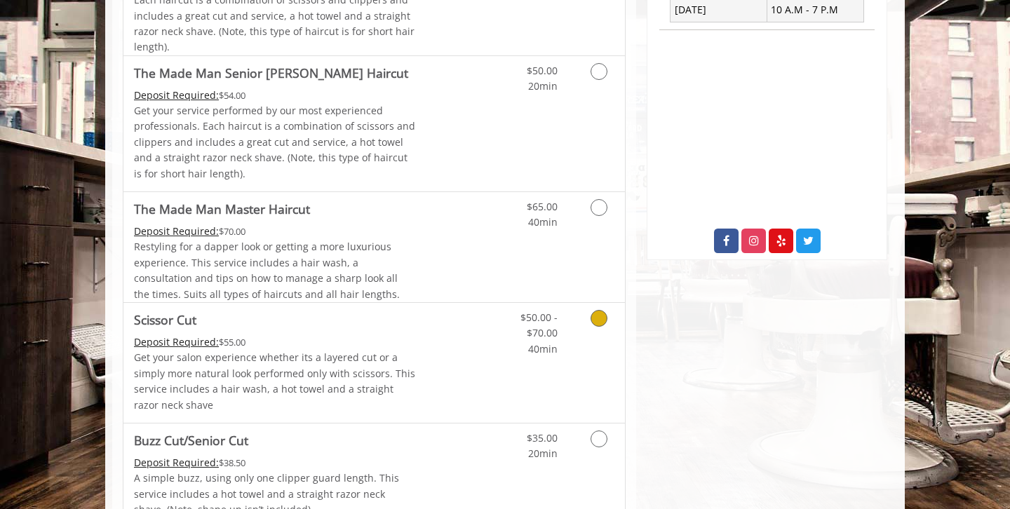
click at [595, 334] on link "Grooming services" at bounding box center [597, 330] width 36 height 54
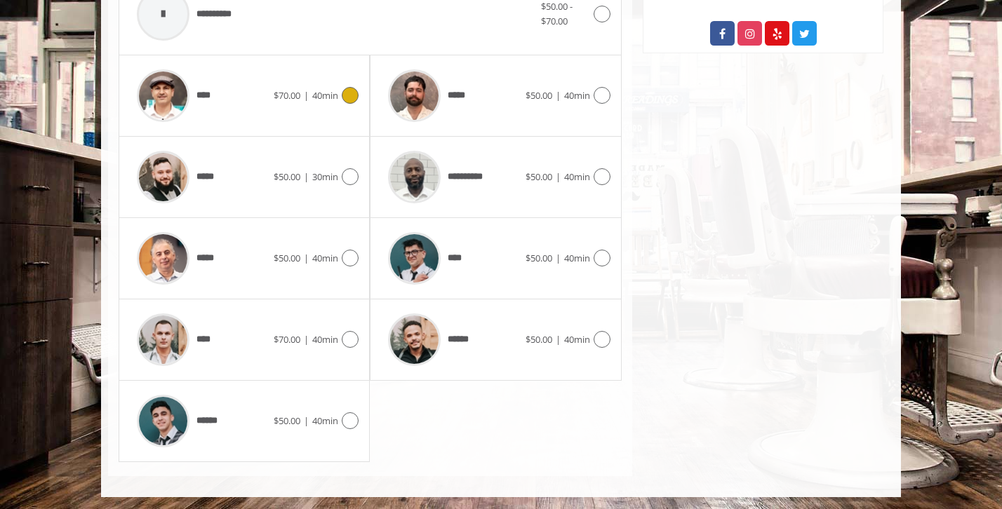
scroll to position [650, 0]
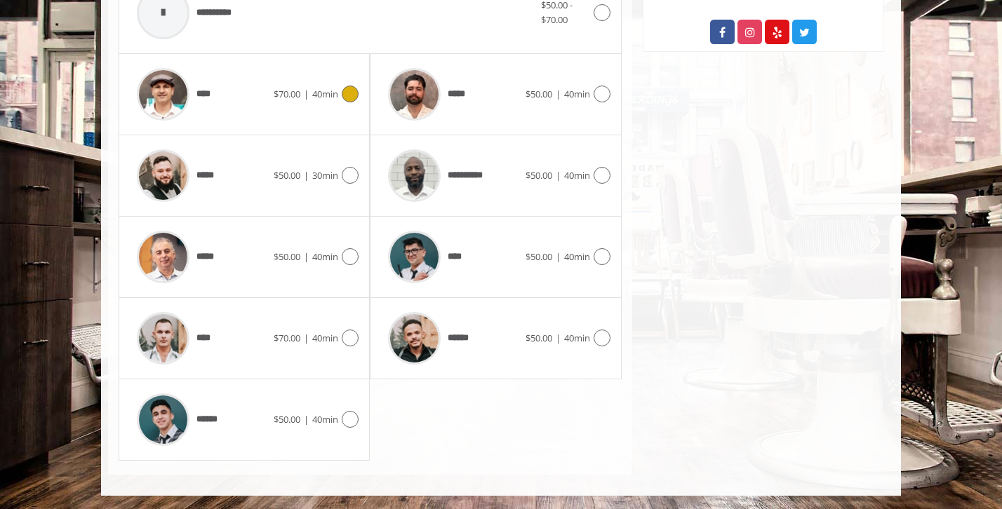
click at [346, 100] on icon at bounding box center [350, 94] width 17 height 17
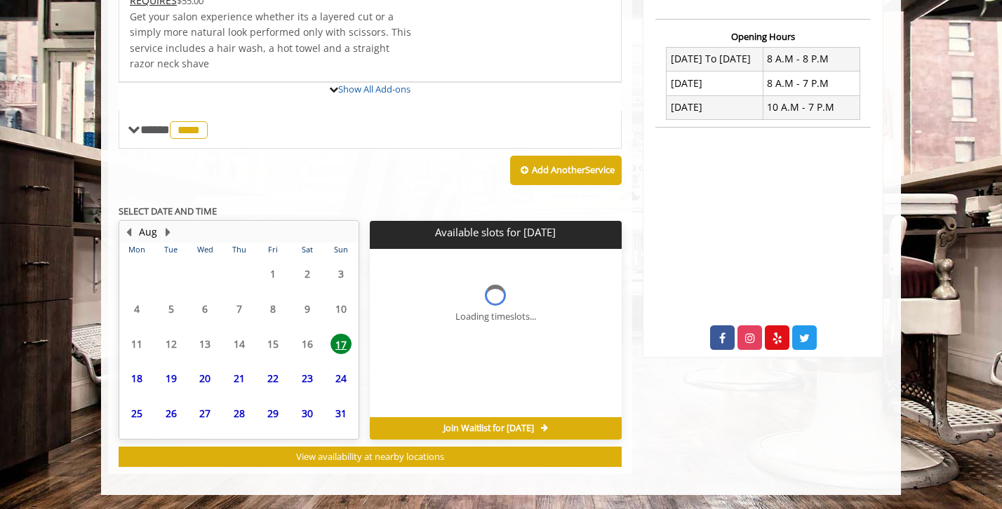
scroll to position [472, 0]
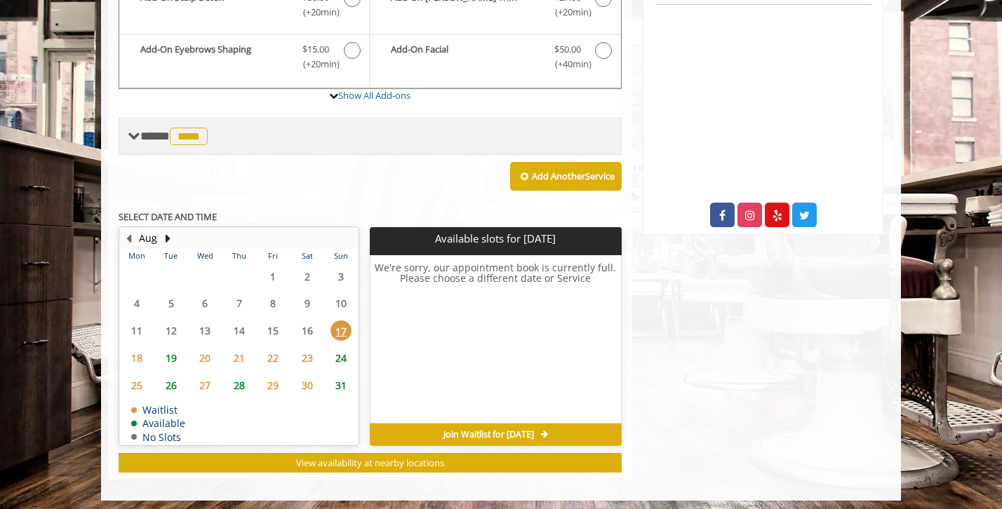
click at [196, 129] on span "****" at bounding box center [189, 137] width 38 height 18
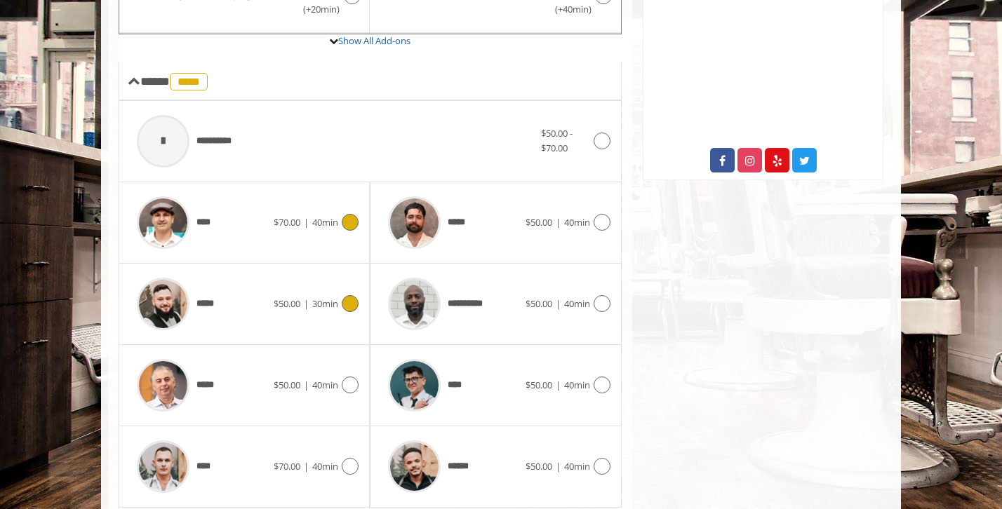
scroll to position [525, 0]
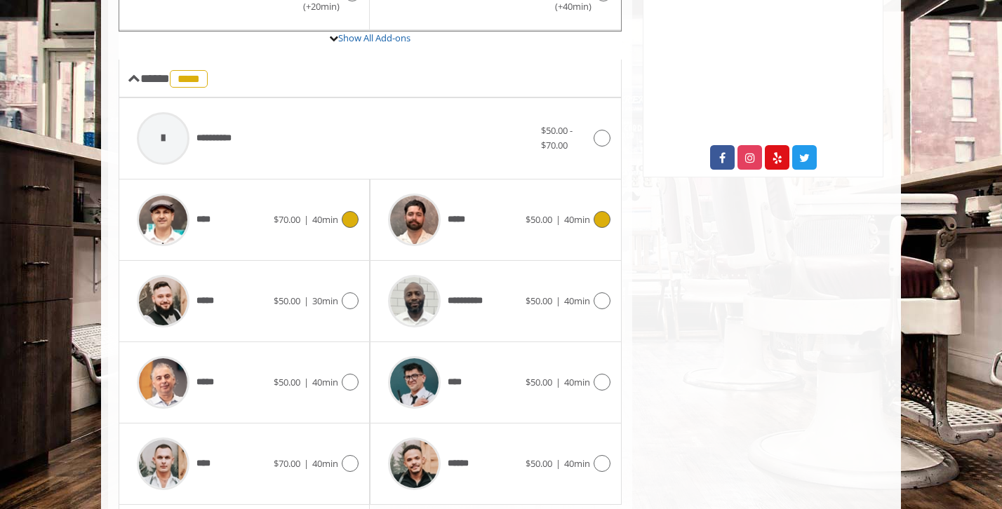
click at [596, 229] on div "***** $50.00 | 40min" at bounding box center [495, 220] width 229 height 67
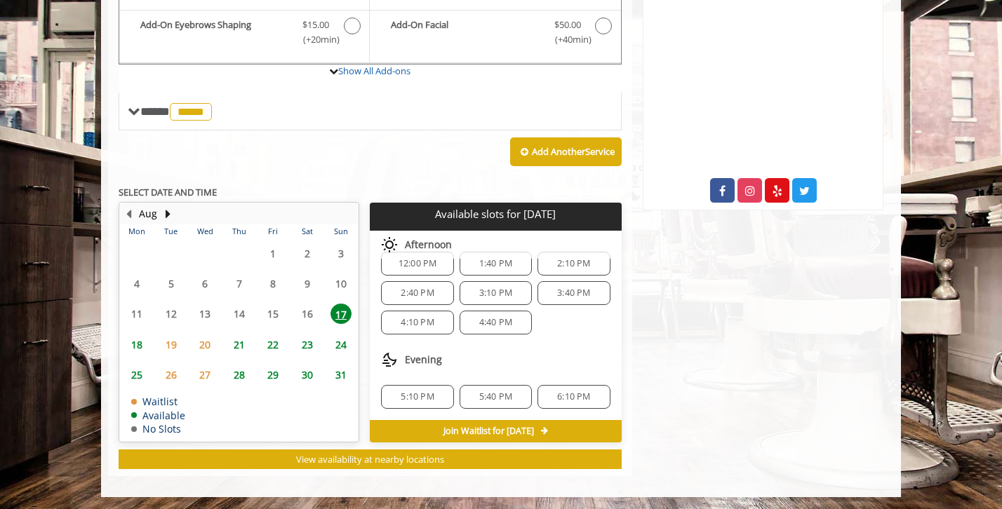
scroll to position [493, 0]
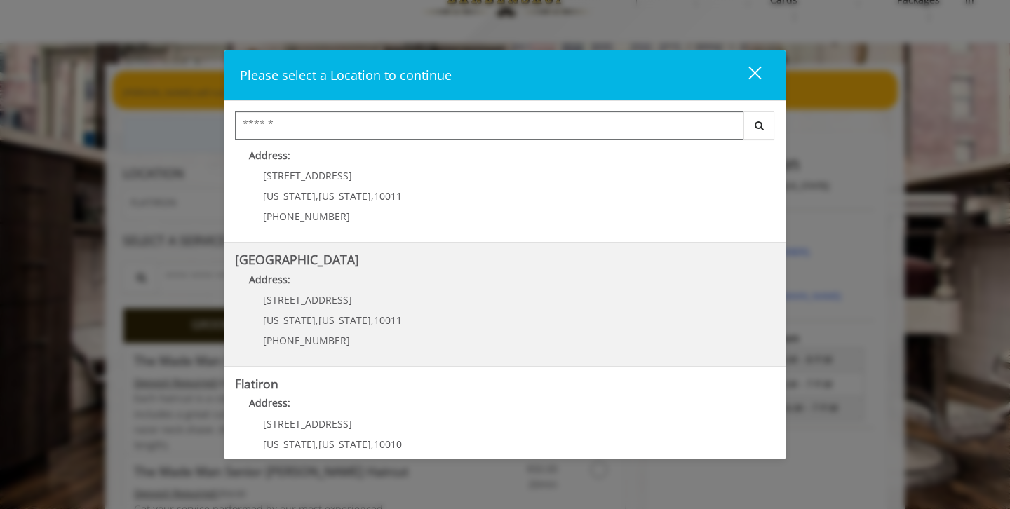
scroll to position [159, 0]
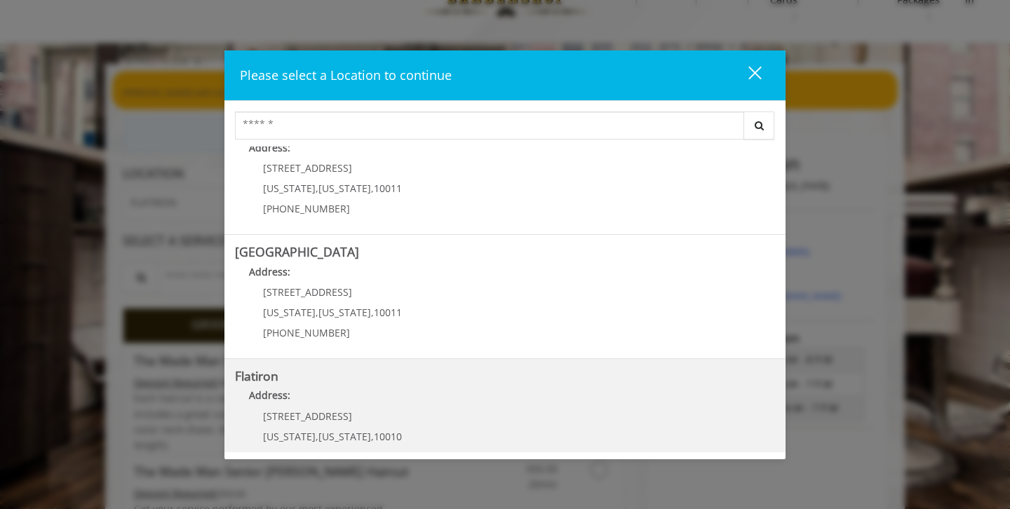
click at [365, 408] on "Address:" at bounding box center [505, 399] width 540 height 22
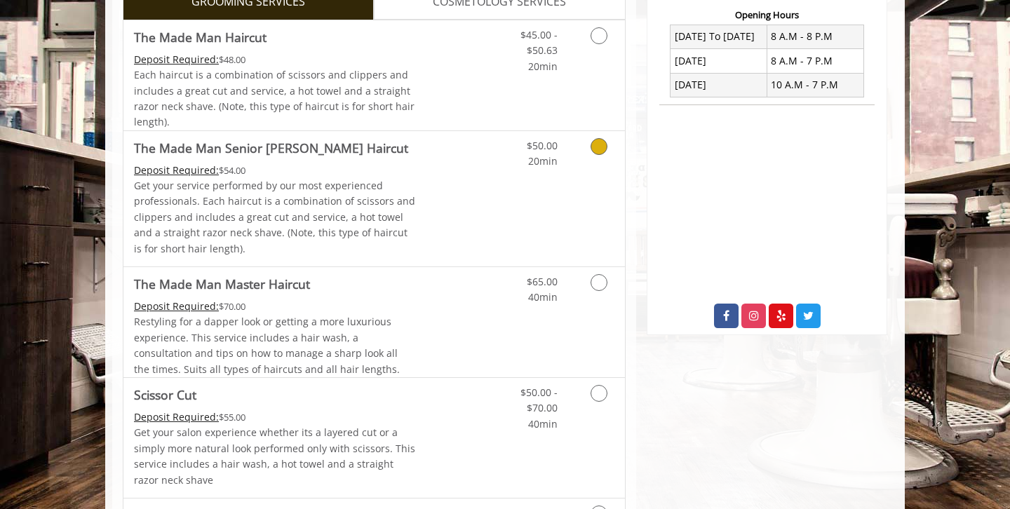
scroll to position [369, 0]
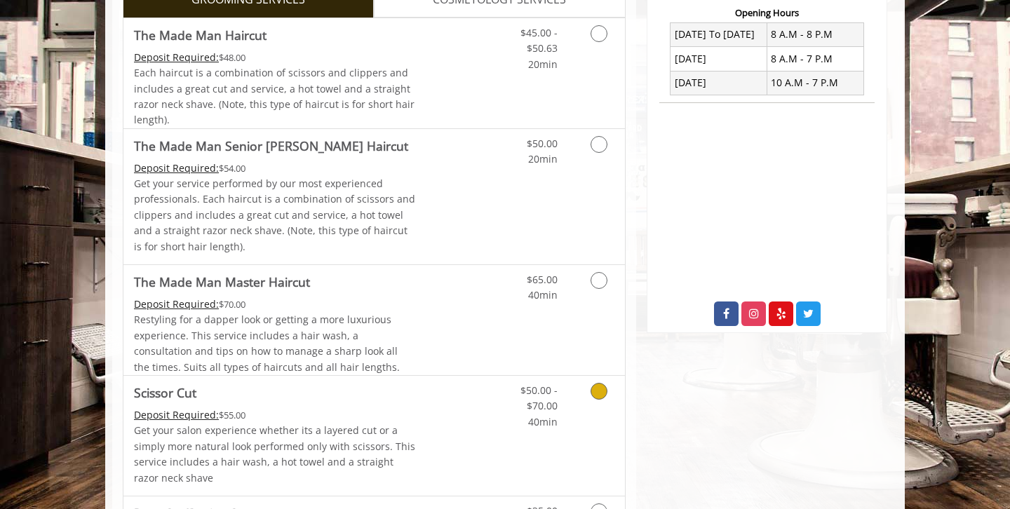
click at [600, 400] on link "Grooming services" at bounding box center [597, 403] width 36 height 54
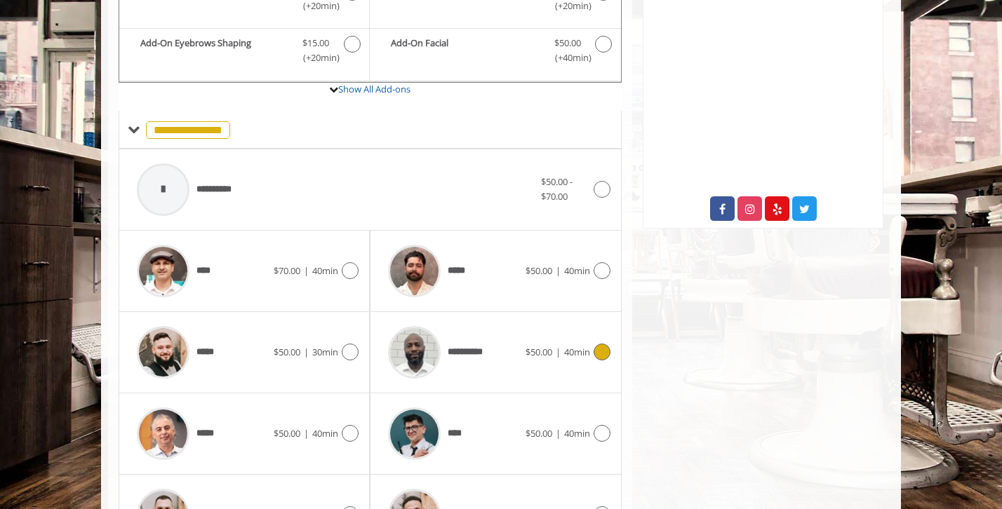
scroll to position [504, 0]
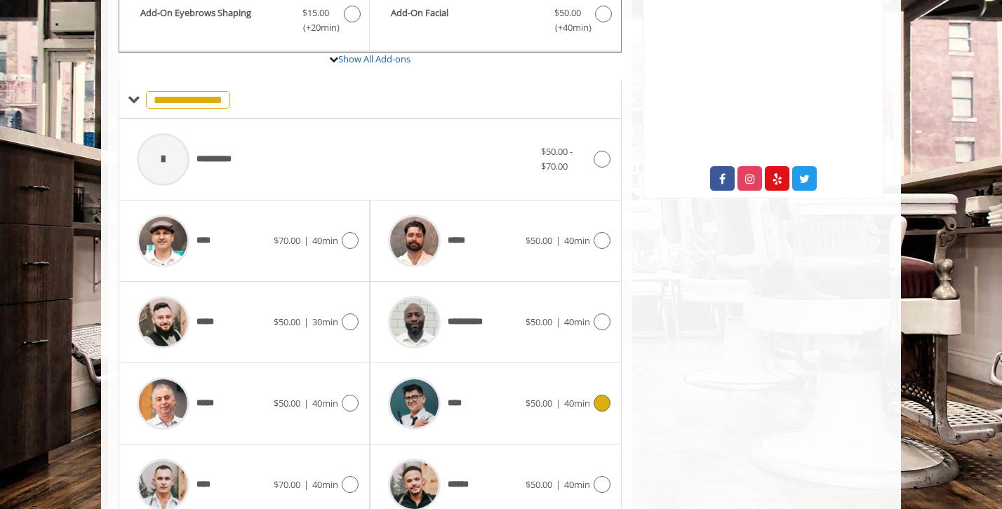
click at [598, 409] on icon at bounding box center [601, 403] width 17 height 17
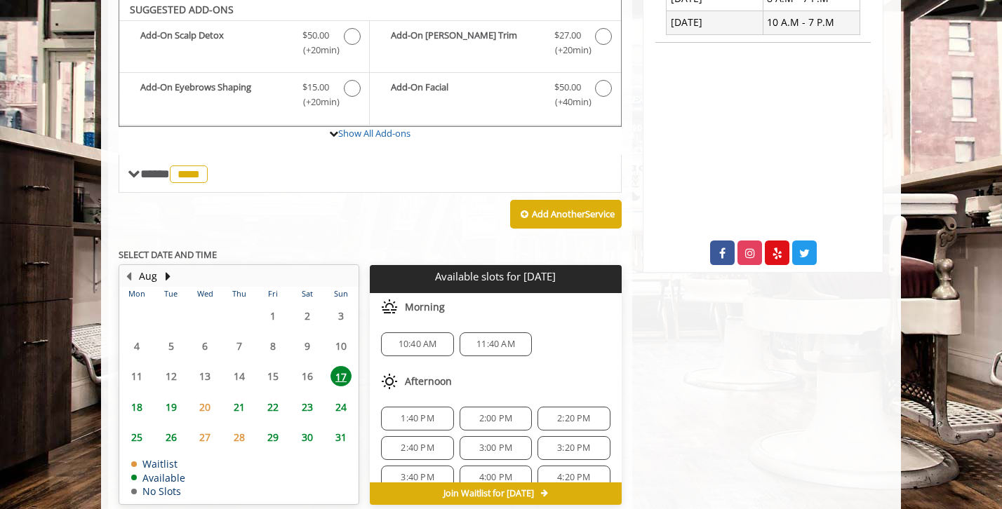
scroll to position [427, 0]
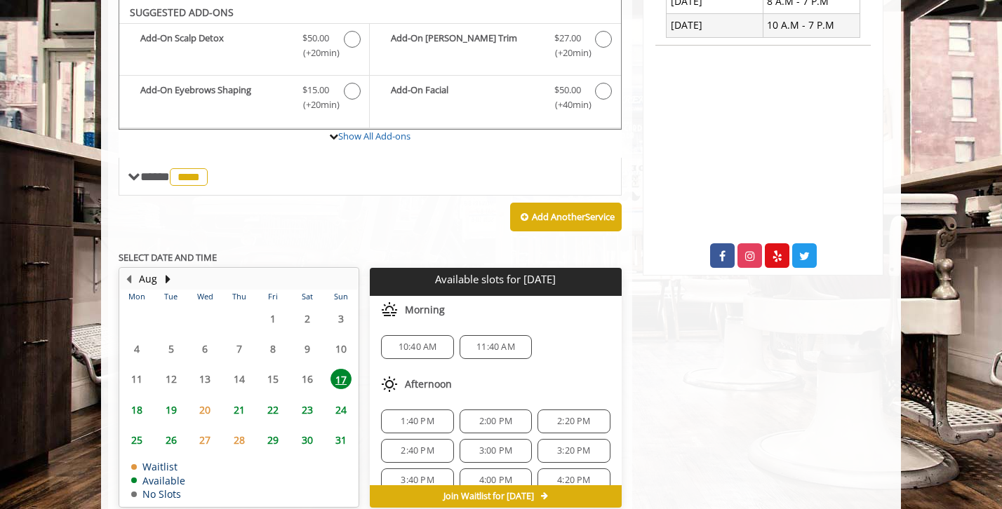
click at [488, 416] on span "2:00 PM" at bounding box center [495, 421] width 33 height 11
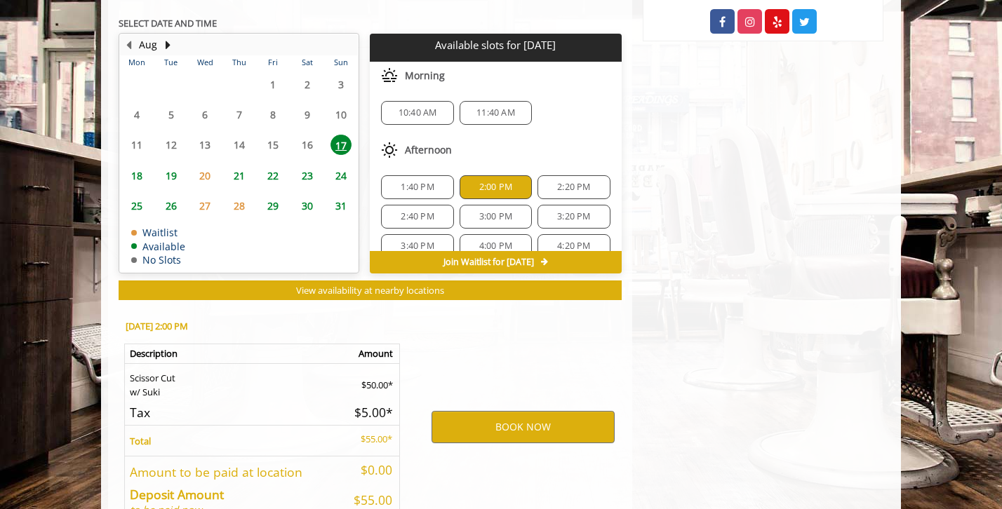
scroll to position [747, 0]
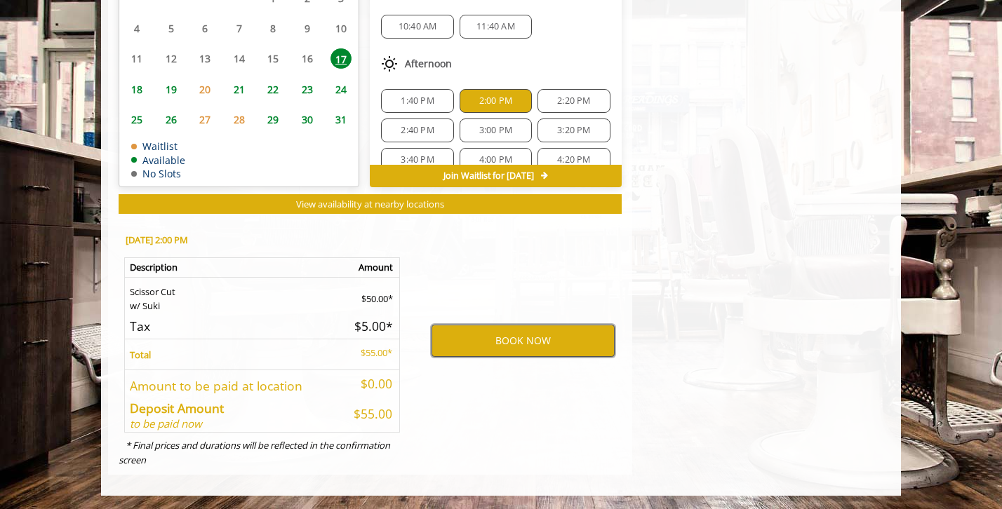
click at [485, 346] on button "BOOK NOW" at bounding box center [522, 341] width 183 height 32
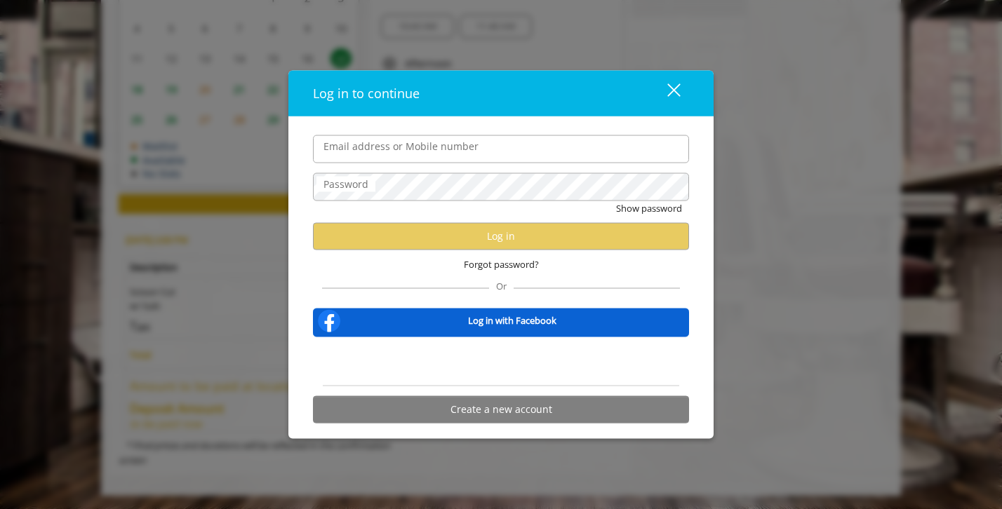
click at [312, 138] on div "Email address or Mobile number Password Show password Log in Forgot password? O…" at bounding box center [500, 282] width 397 height 295
click at [335, 143] on label "Email address or Mobile number" at bounding box center [400, 145] width 169 height 15
click at [335, 143] on input "Email address or Mobile number" at bounding box center [501, 149] width 376 height 28
type input "**********"
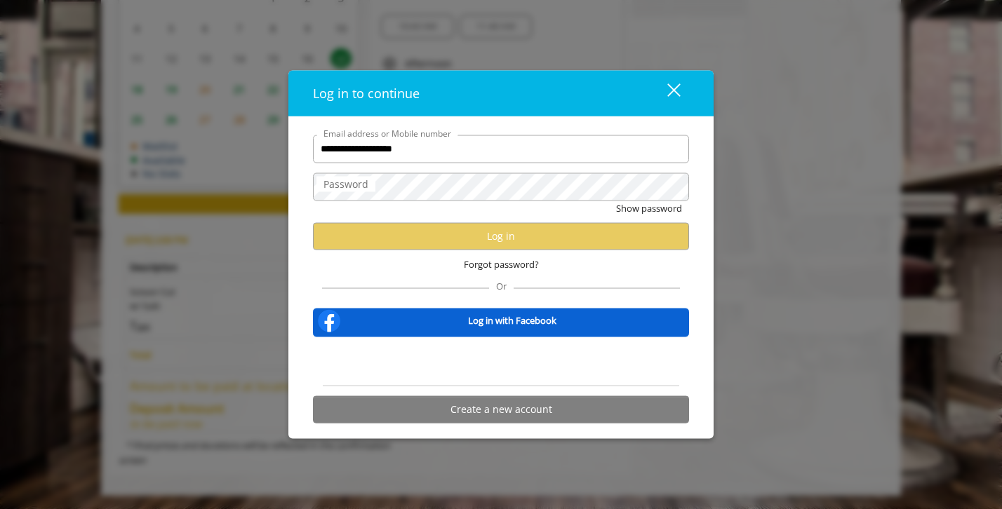
click at [349, 184] on label "Password" at bounding box center [345, 183] width 59 height 15
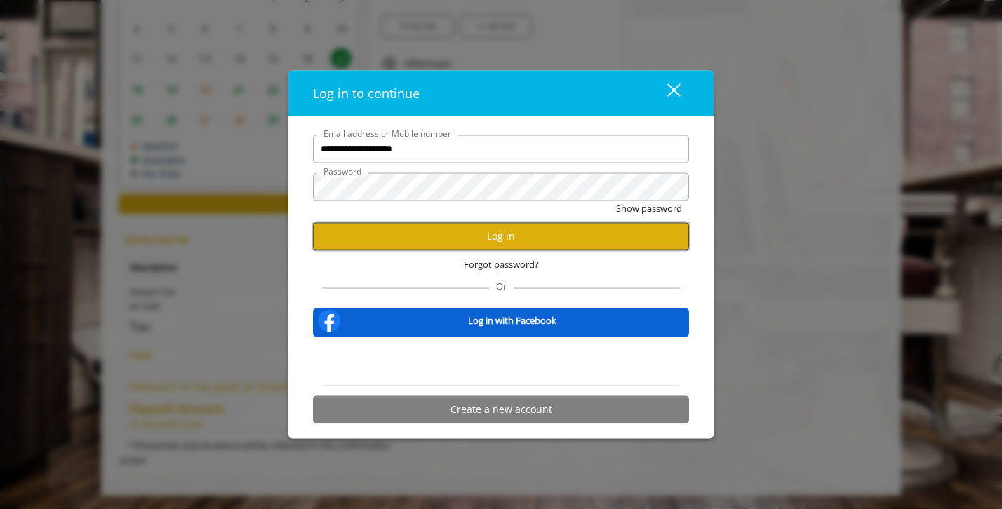
click at [480, 244] on button "Log in" at bounding box center [501, 235] width 376 height 27
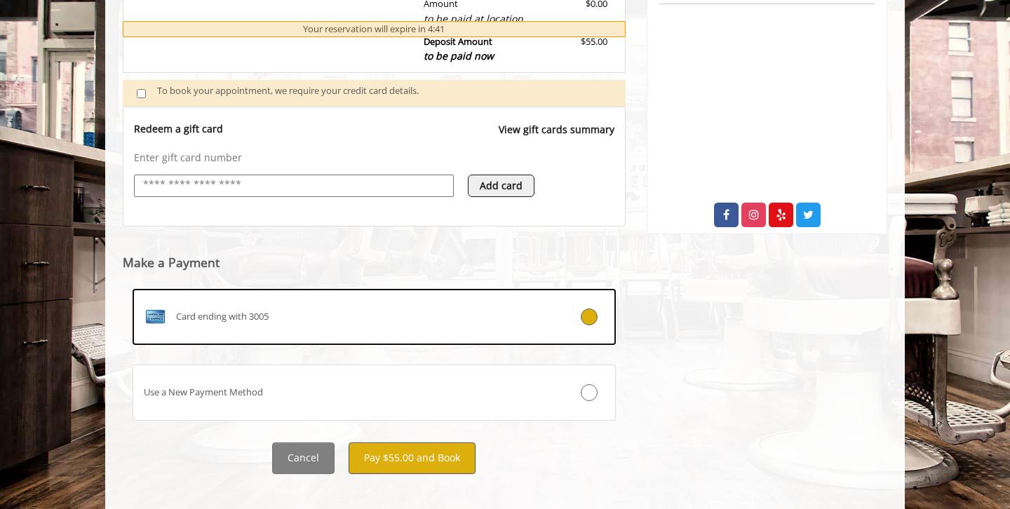
scroll to position [469, 0]
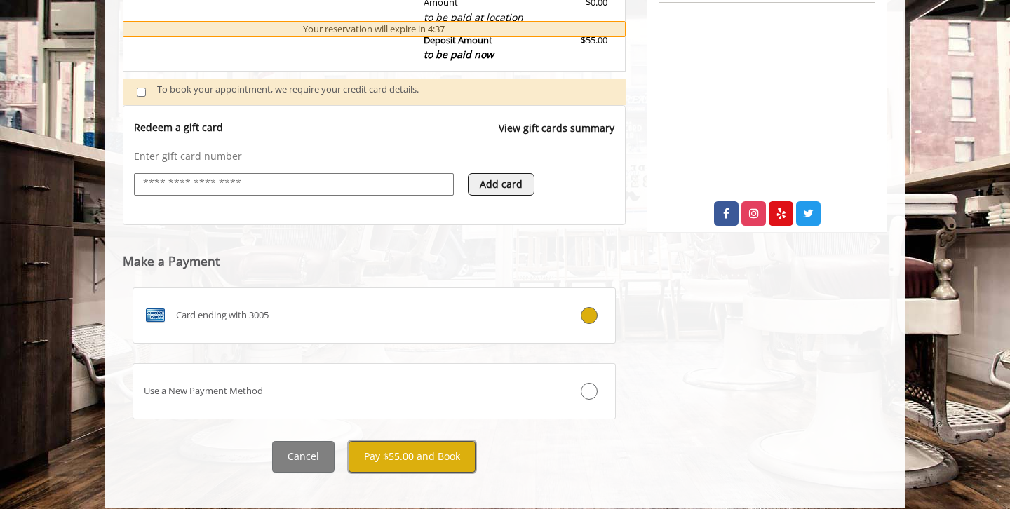
click at [412, 463] on button "Pay $55.00 and Book" at bounding box center [412, 457] width 127 height 32
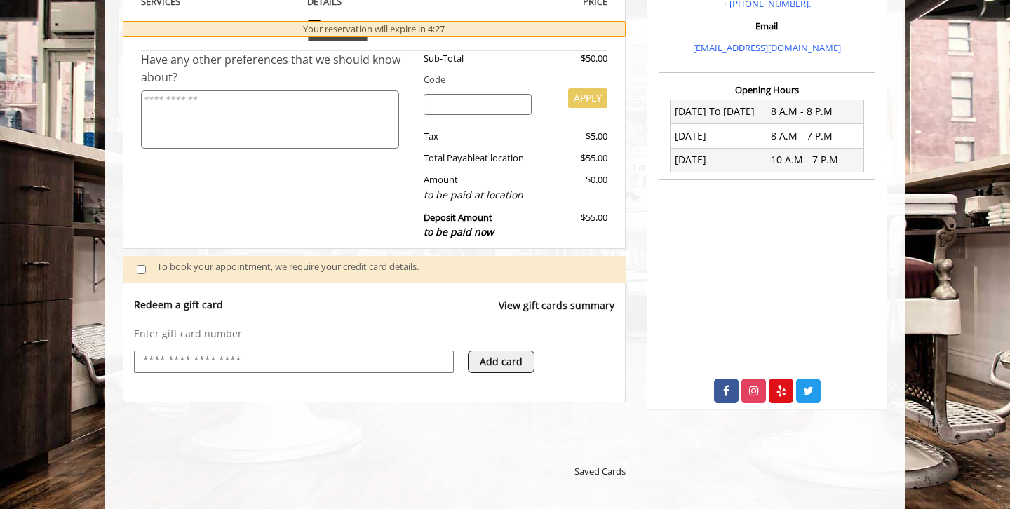
scroll to position [308, 0]
